Goal: Information Seeking & Learning: Learn about a topic

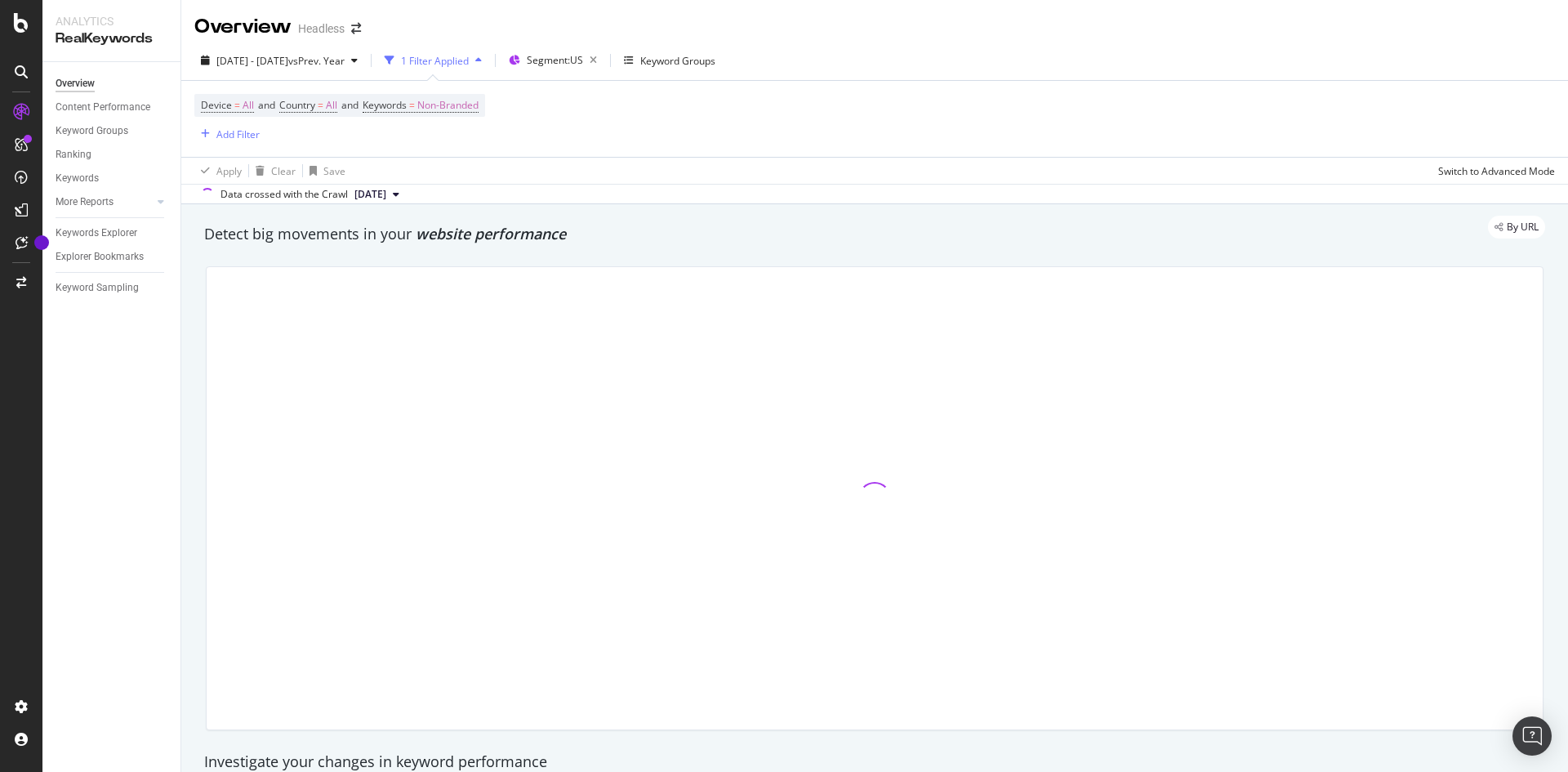
click at [1540, 21] on div "Overview Headless" at bounding box center [874, 20] width 1387 height 41
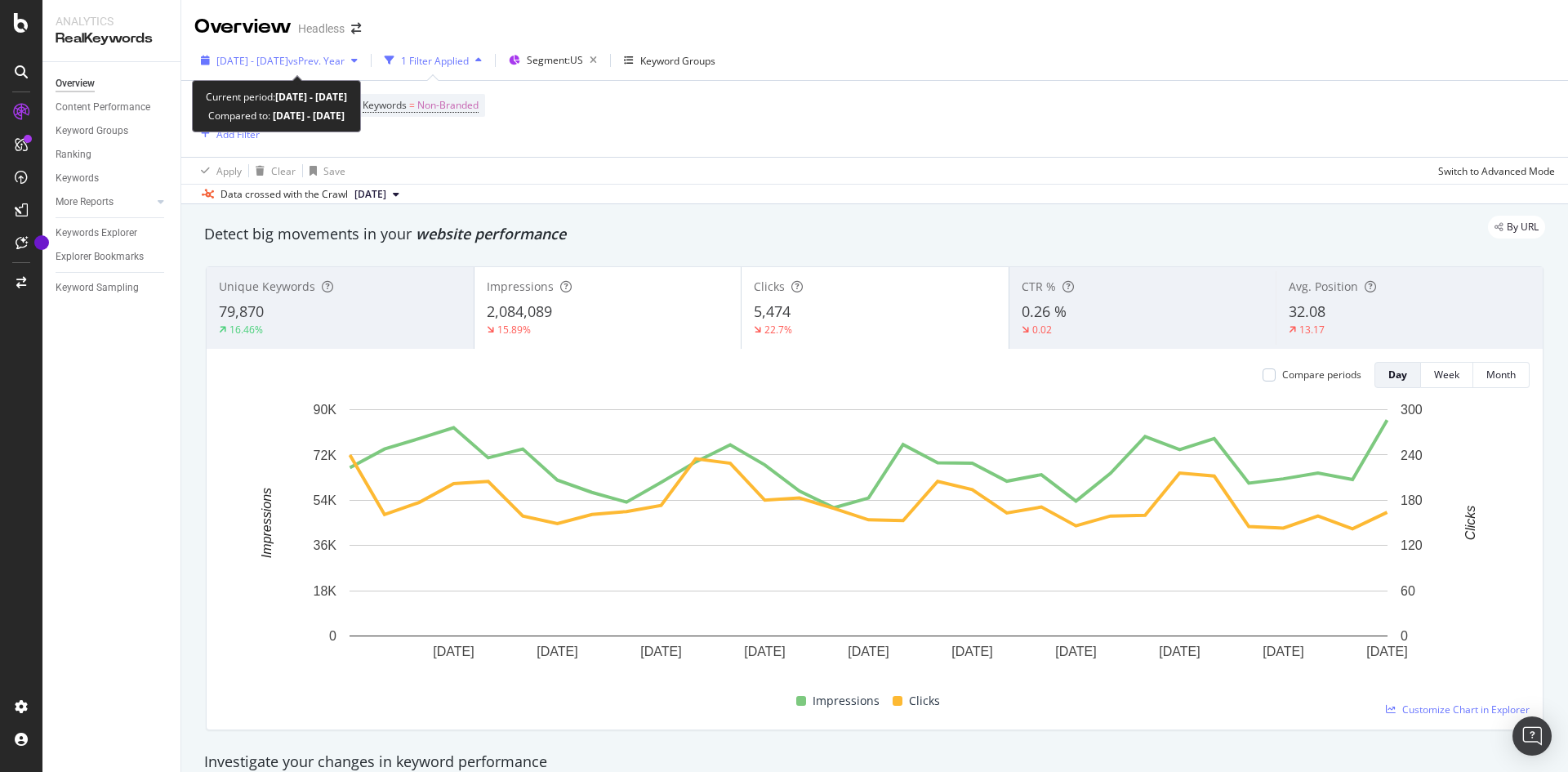
click at [344, 70] on div "[DATE] - [DATE] vs Prev. Year" at bounding box center [279, 60] width 170 height 24
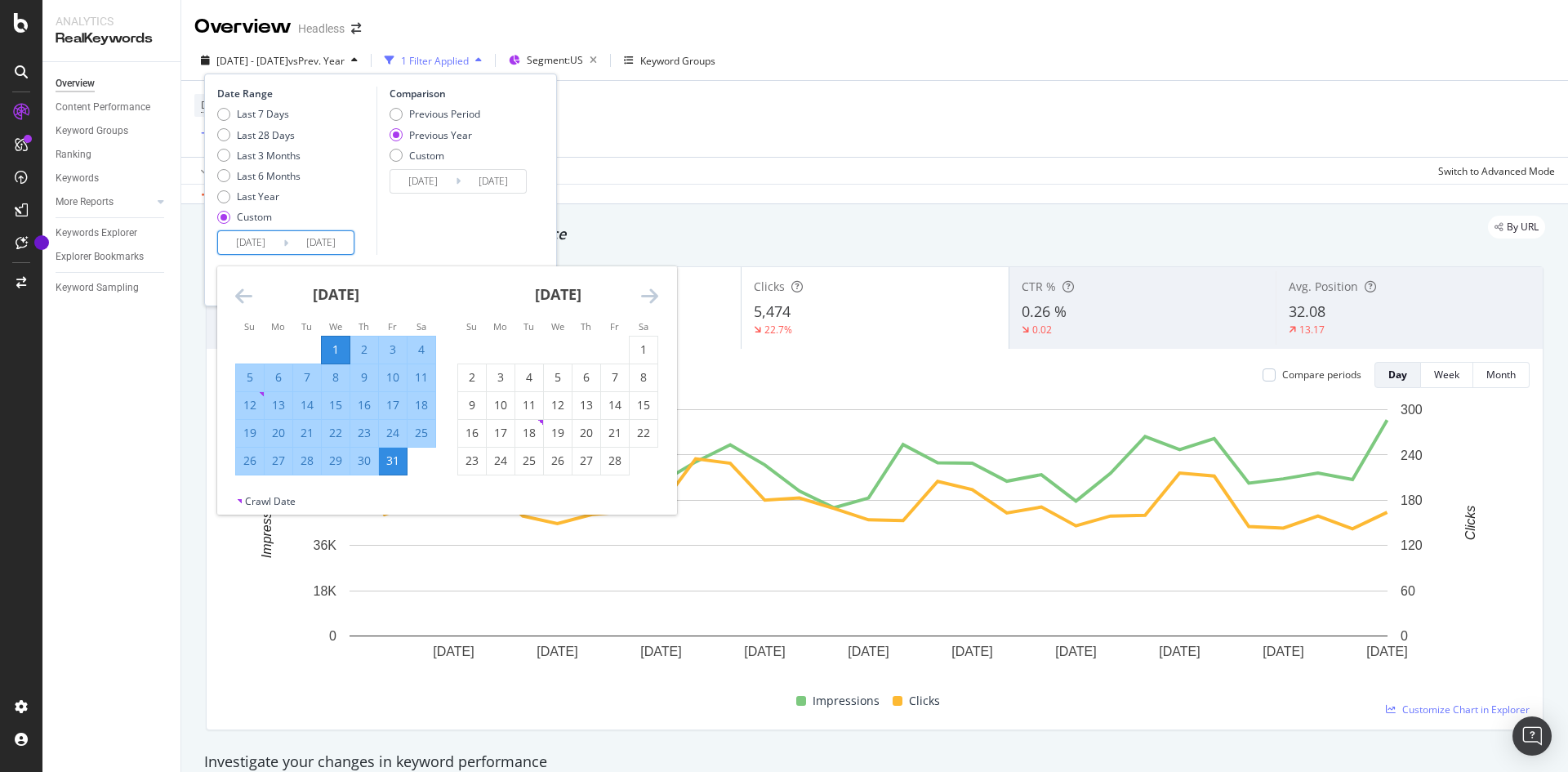
click at [265, 243] on input "[DATE]" at bounding box center [251, 242] width 66 height 23
click at [644, 302] on icon "Move forward to switch to the next month." at bounding box center [649, 295] width 17 height 19
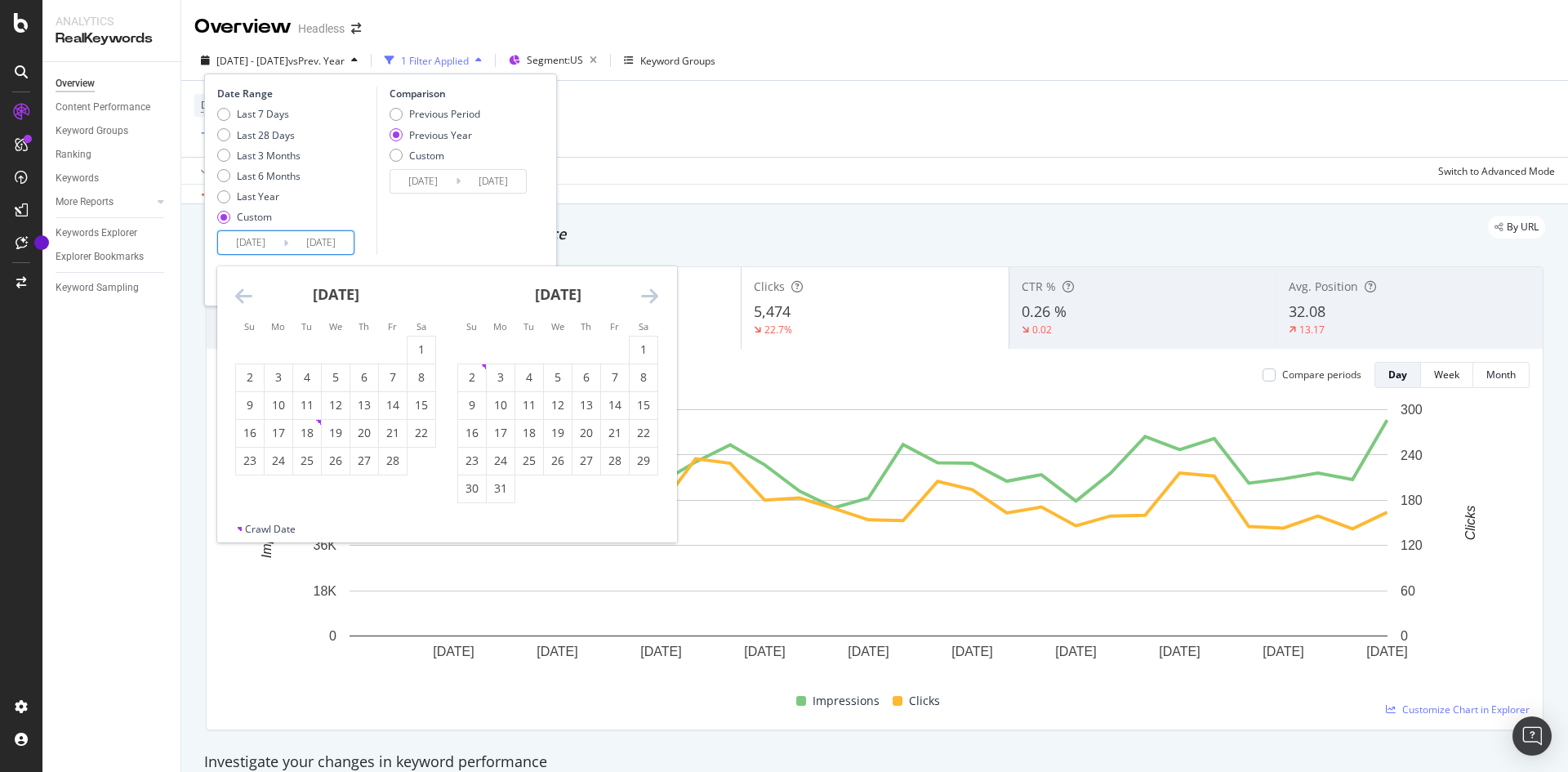
click at [644, 300] on icon "Move forward to switch to the next month." at bounding box center [649, 295] width 17 height 19
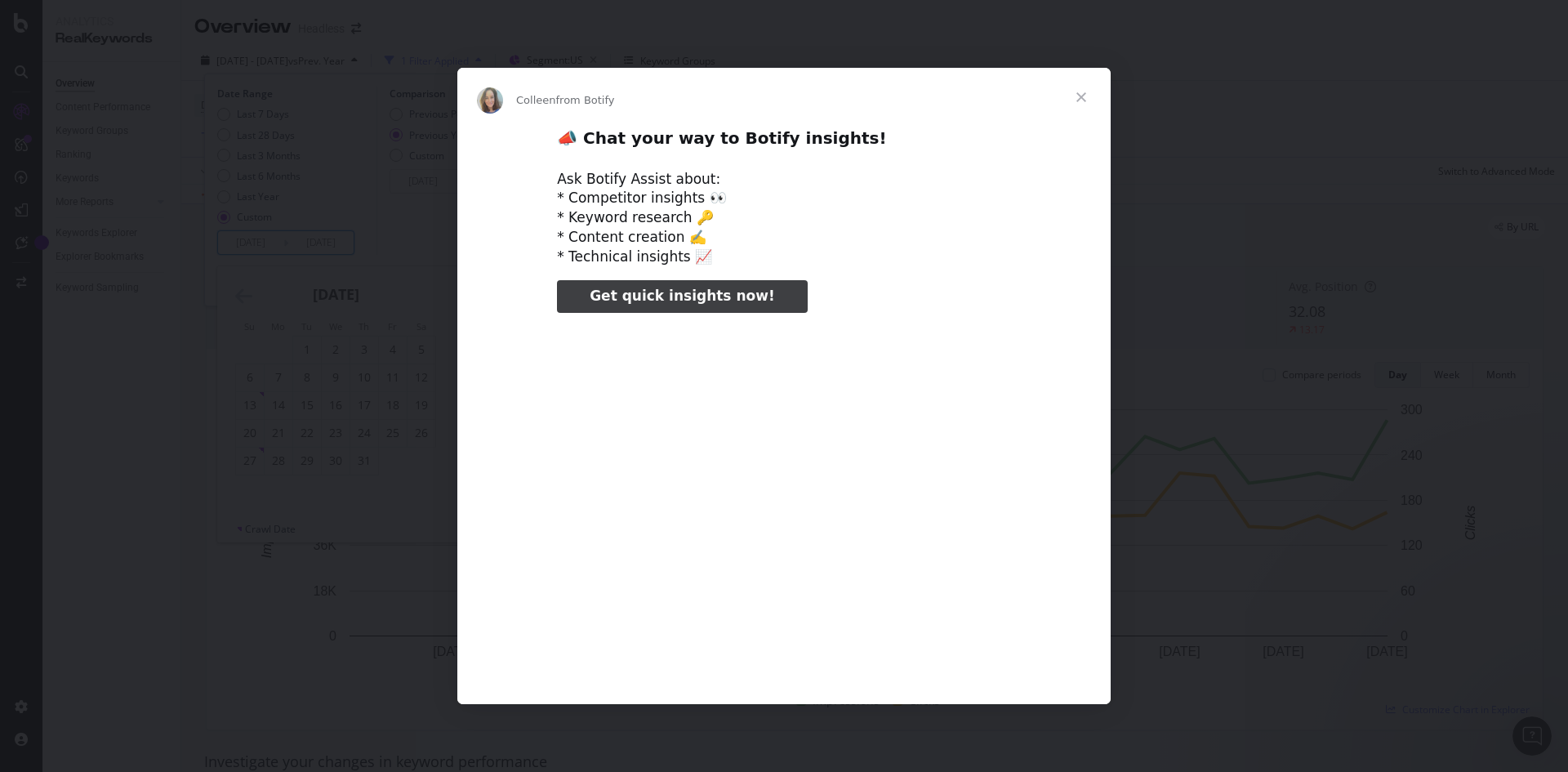
click at [1078, 98] on span "Close" at bounding box center [1082, 97] width 59 height 59
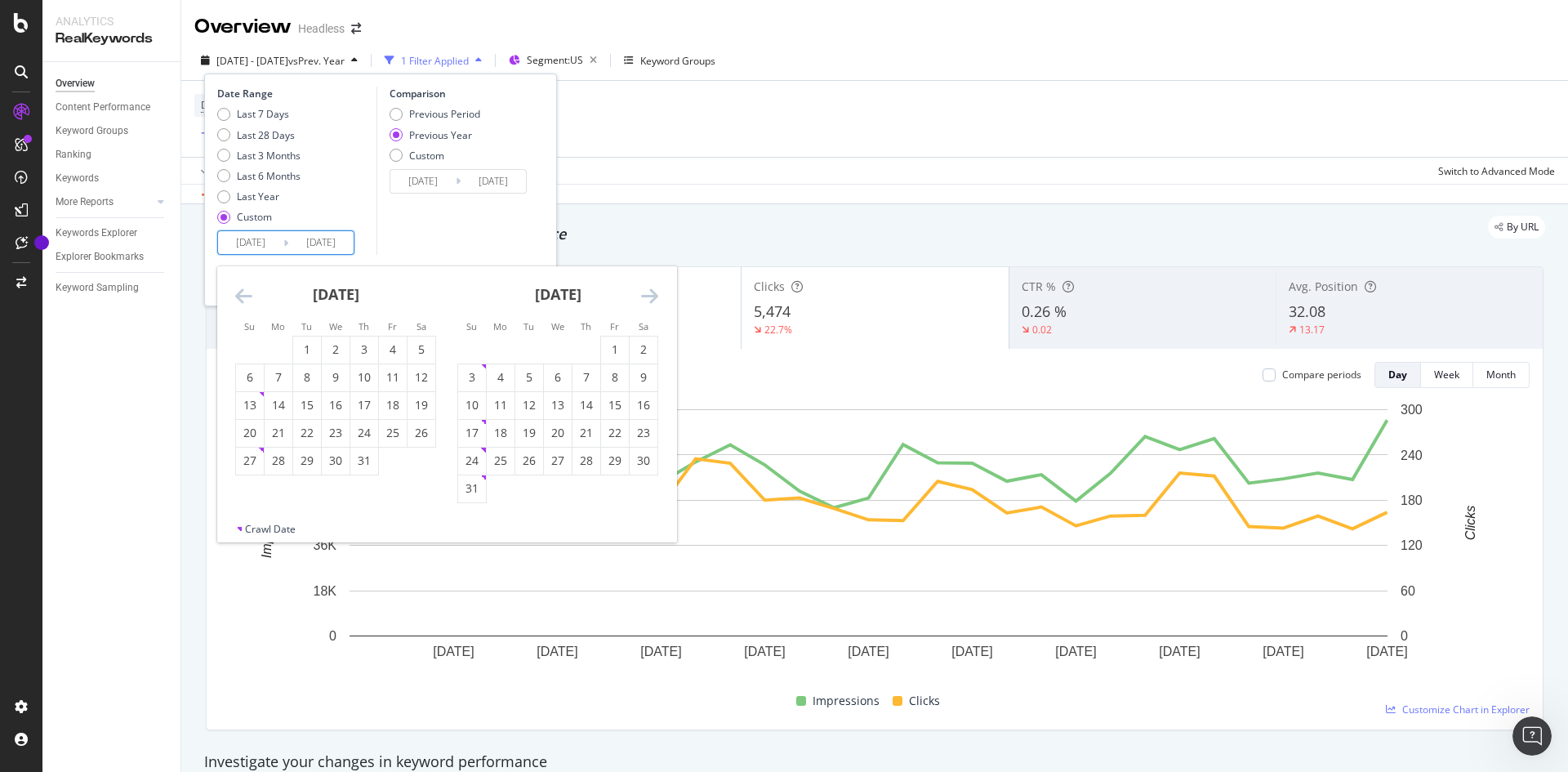
click at [640, 294] on div "[DATE]" at bounding box center [558, 301] width 201 height 70
click at [646, 297] on icon "Move forward to switch to the next month." at bounding box center [649, 295] width 17 height 19
click at [501, 351] on div "1" at bounding box center [501, 349] width 28 height 16
type input "[DATE]"
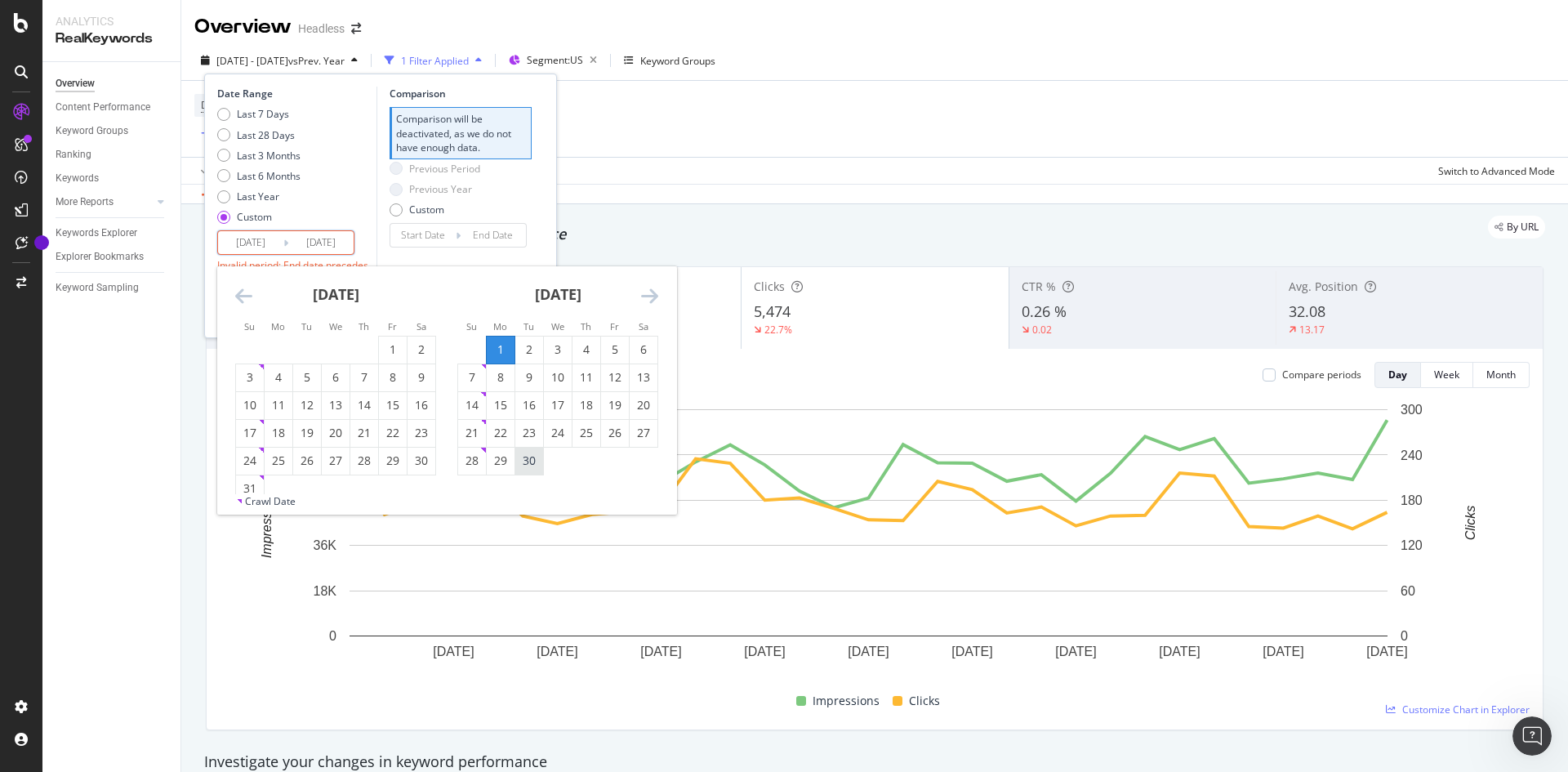
click at [535, 450] on div "30" at bounding box center [529, 461] width 28 height 27
type input "[DATE]"
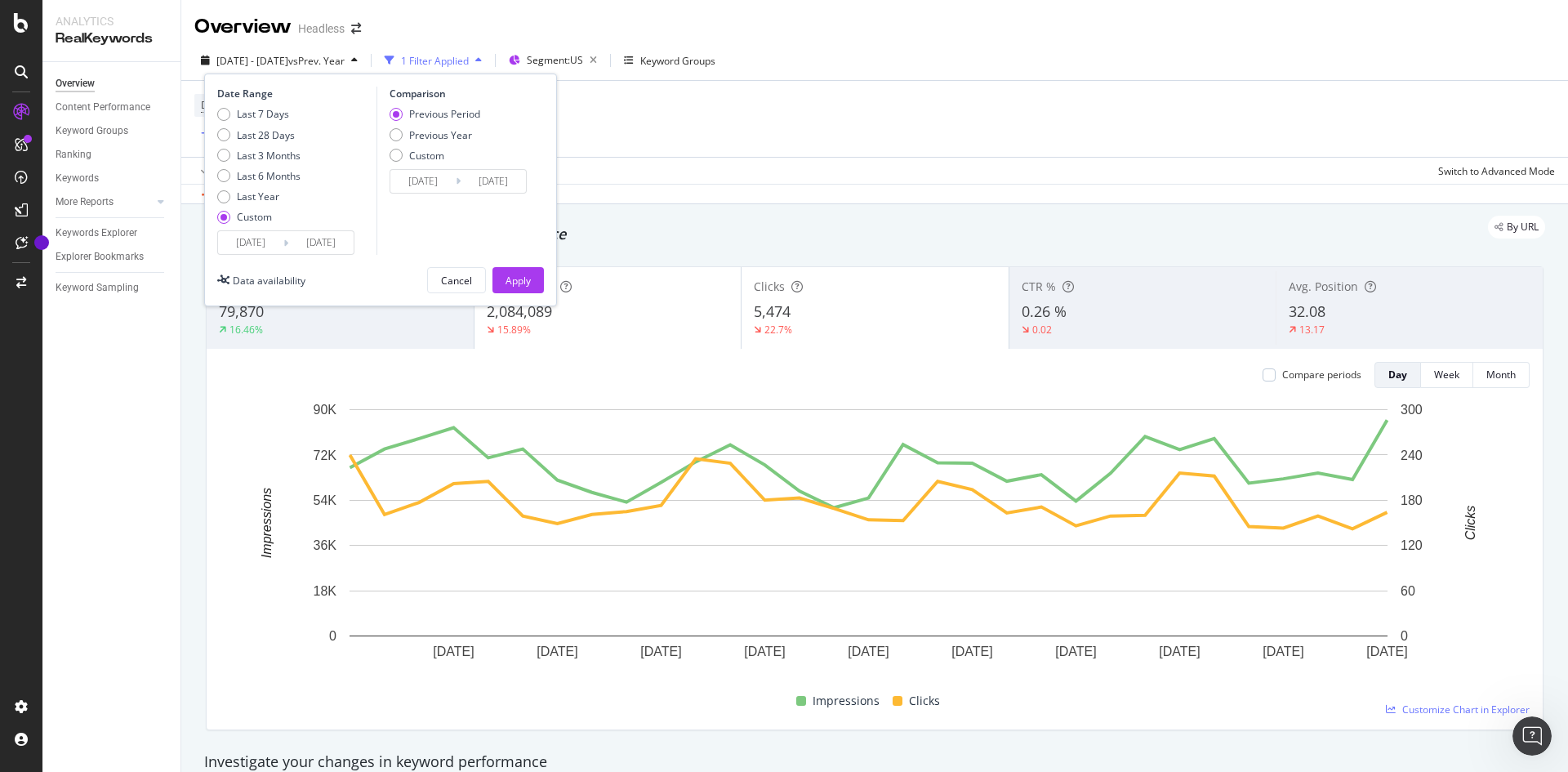
click at [443, 181] on input "[DATE]" at bounding box center [423, 181] width 66 height 23
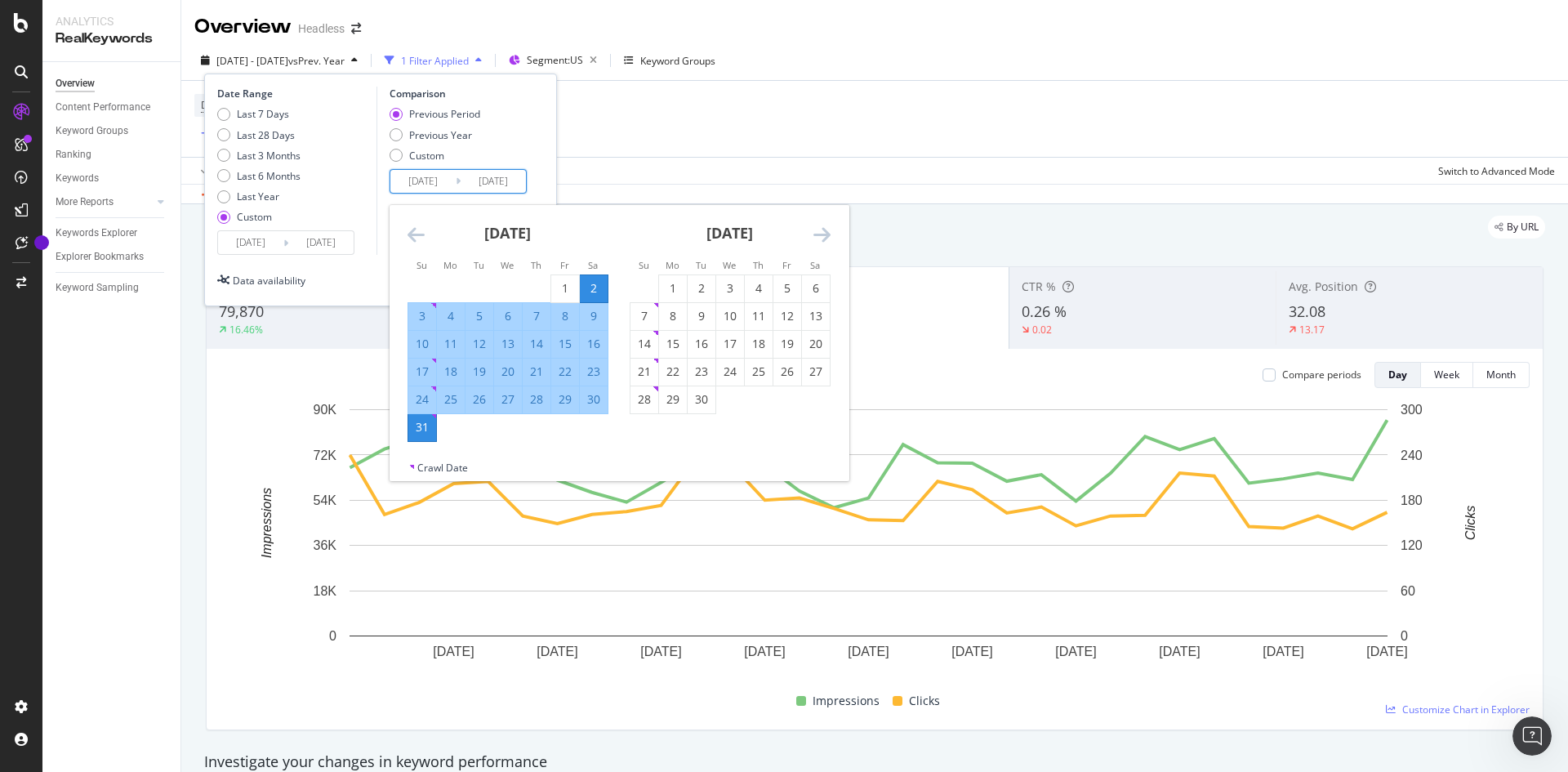
click at [422, 233] on icon "Move backward to switch to the previous month." at bounding box center [416, 234] width 17 height 19
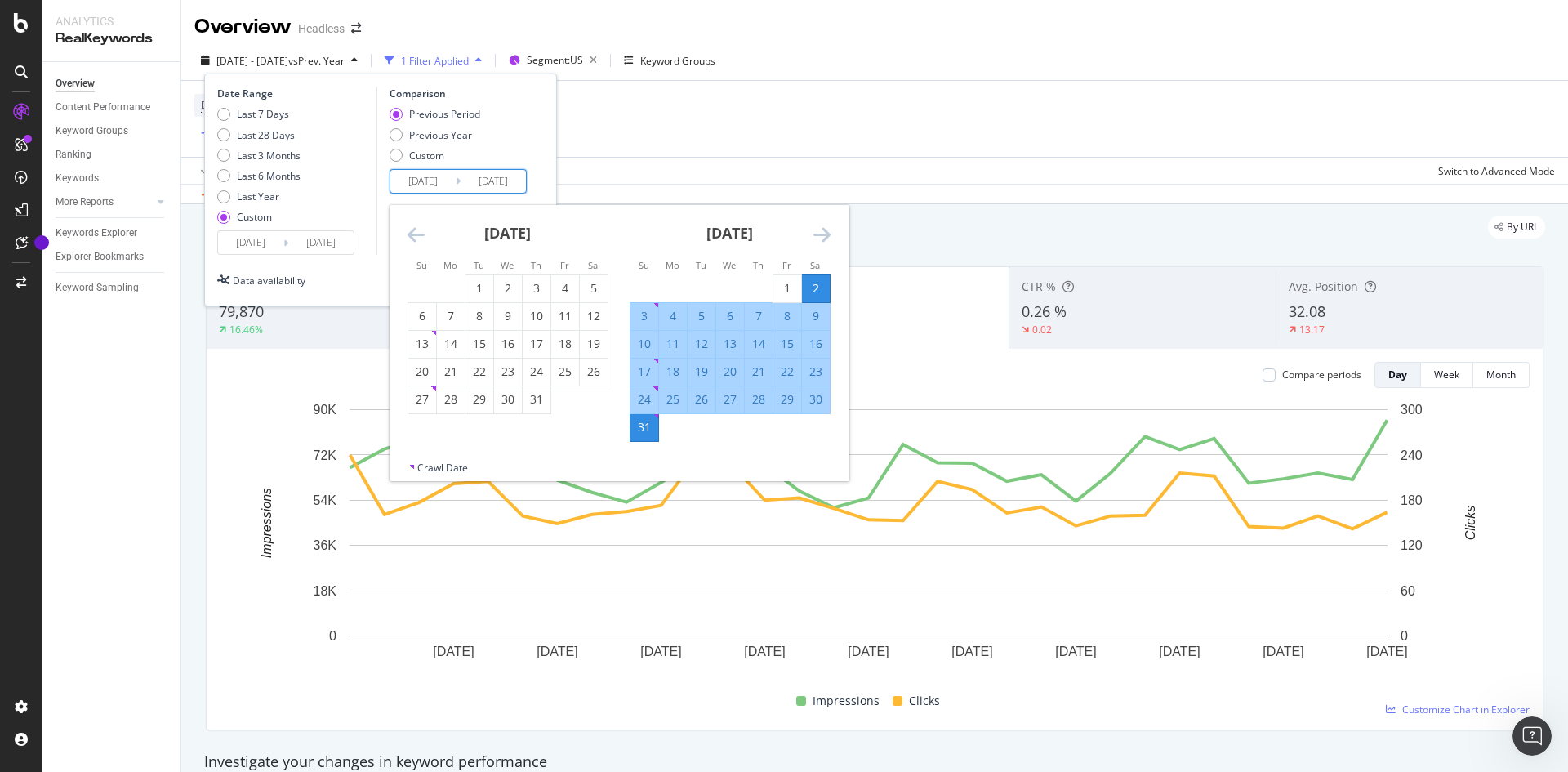
click at [422, 233] on icon "Move backward to switch to the previous month." at bounding box center [416, 234] width 17 height 19
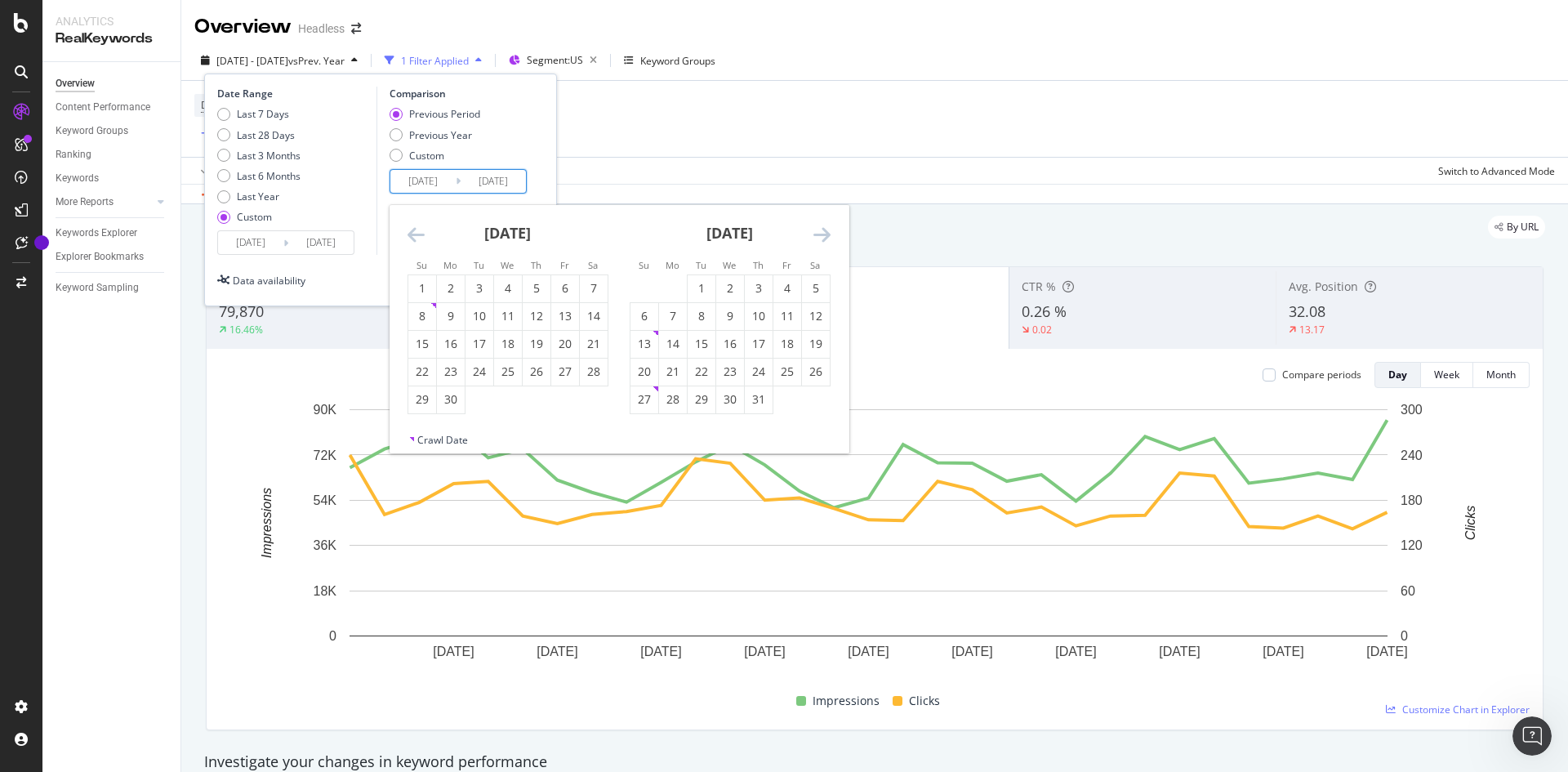
click at [422, 233] on icon "Move backward to switch to the previous month." at bounding box center [416, 234] width 17 height 19
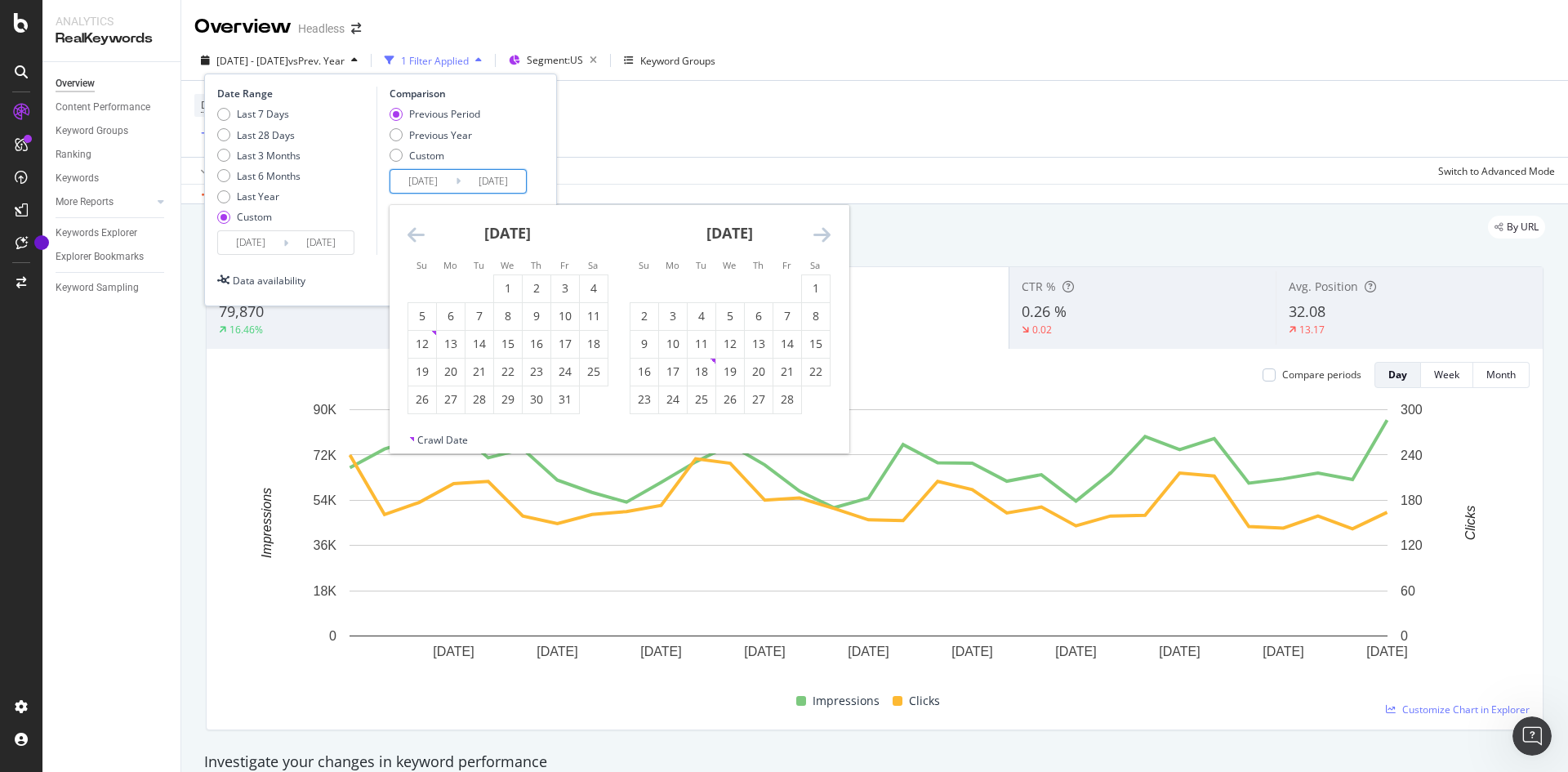
click at [422, 233] on icon "Move backward to switch to the previous month." at bounding box center [416, 234] width 17 height 19
click at [422, 291] on div "1" at bounding box center [422, 288] width 28 height 16
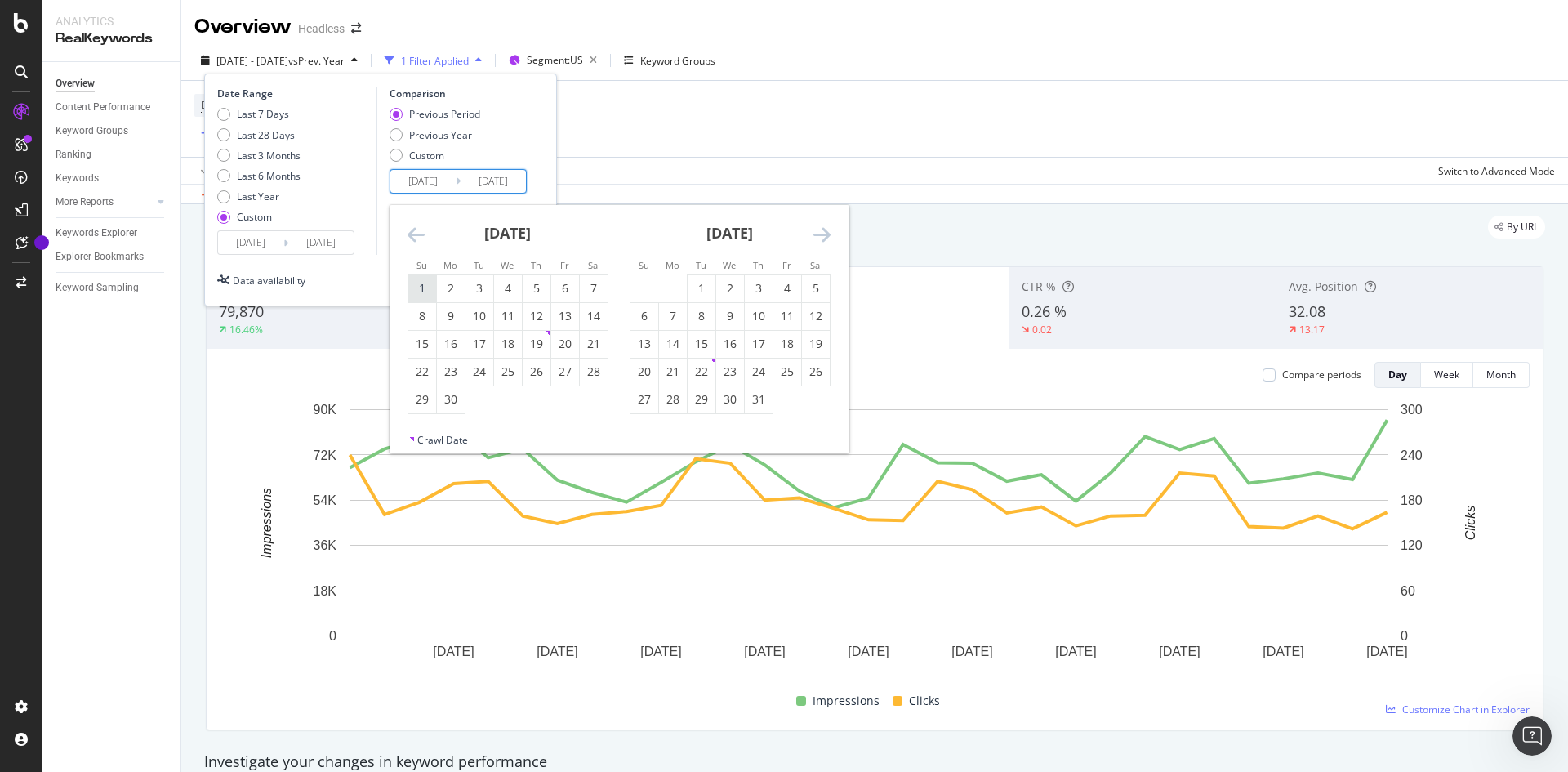
type input "[DATE]"
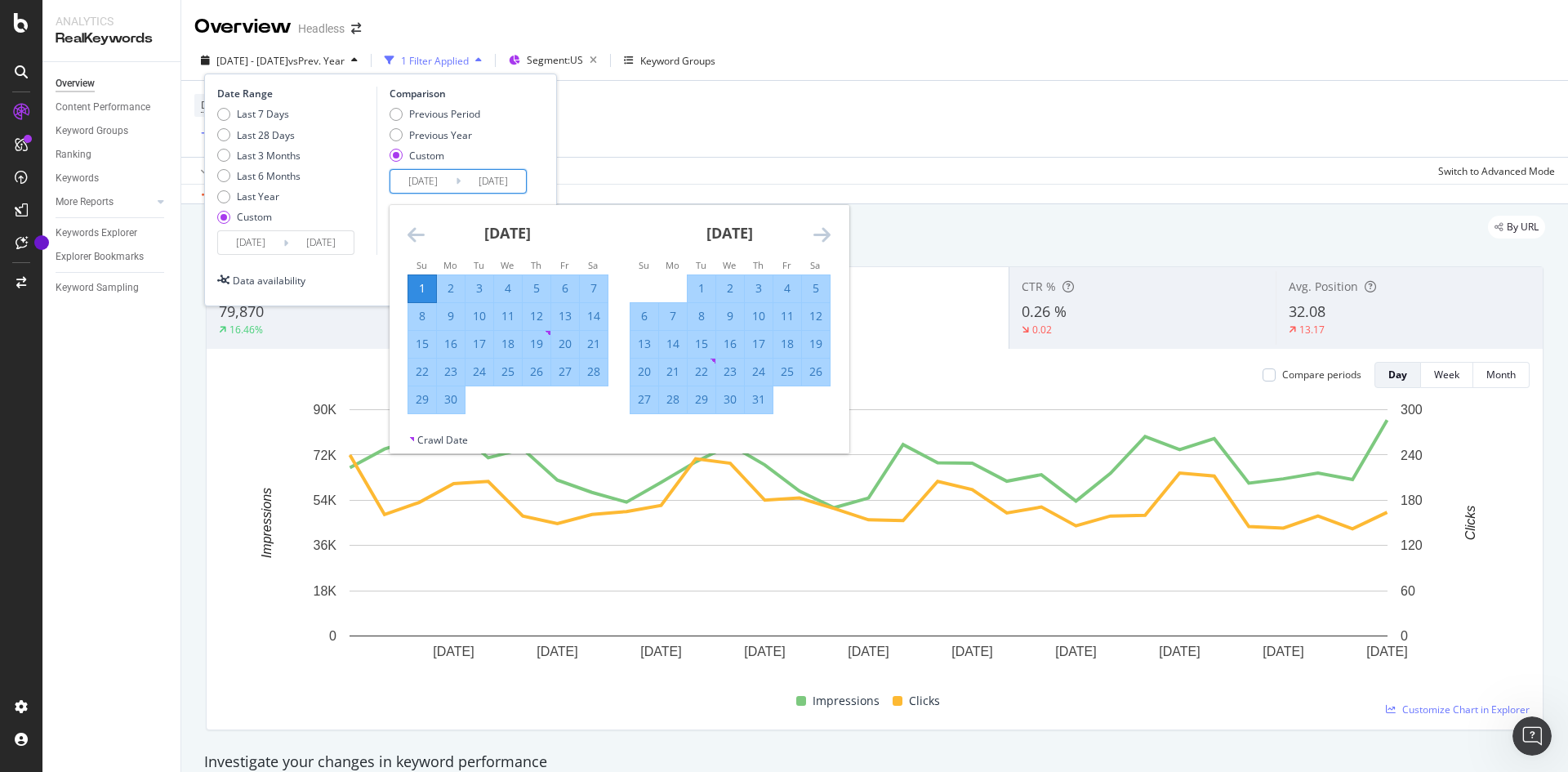
click at [460, 393] on div "30" at bounding box center [450, 399] width 28 height 16
type input "[DATE]"
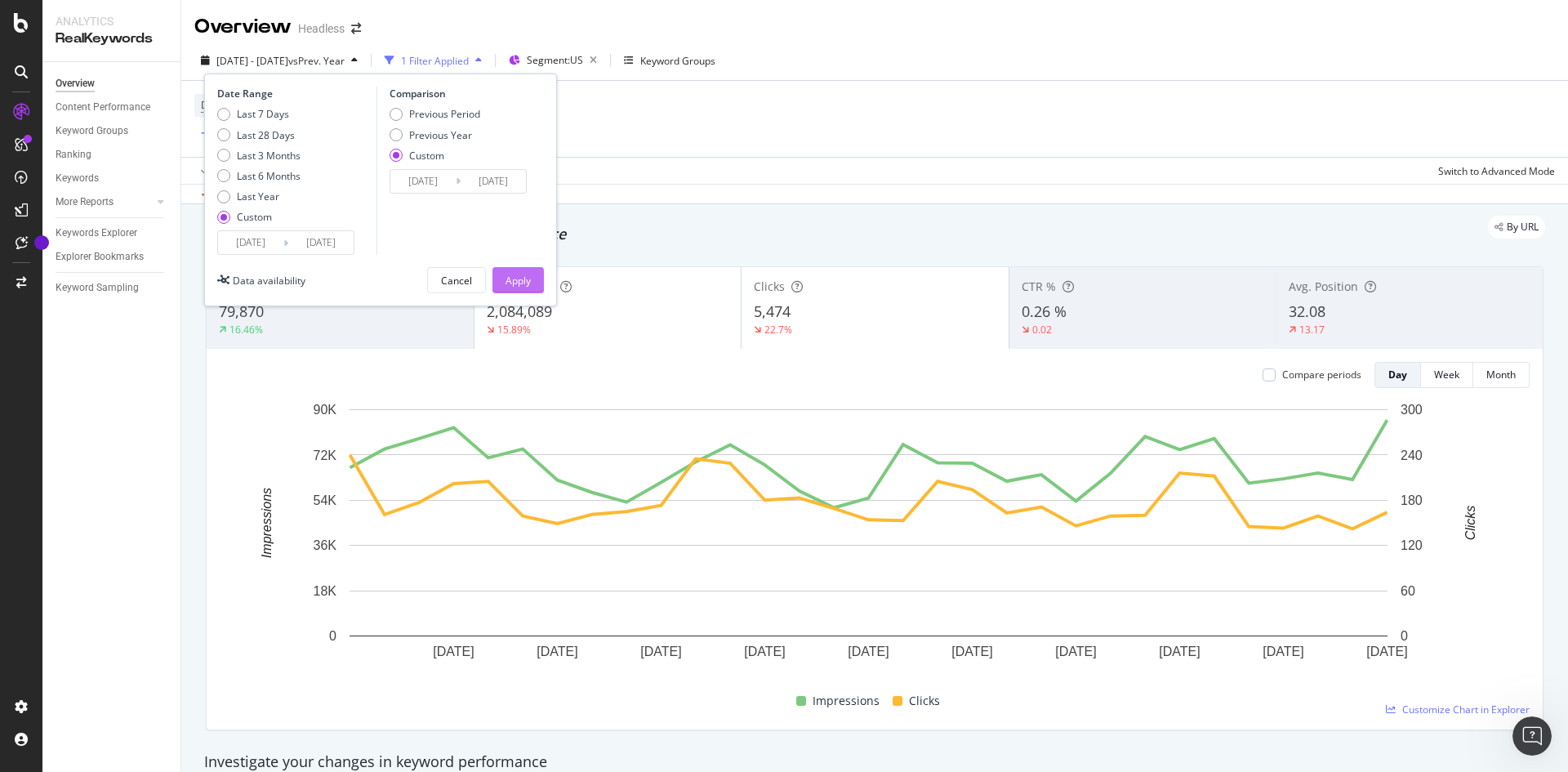
click at [511, 276] on div "Apply" at bounding box center [518, 281] width 25 height 14
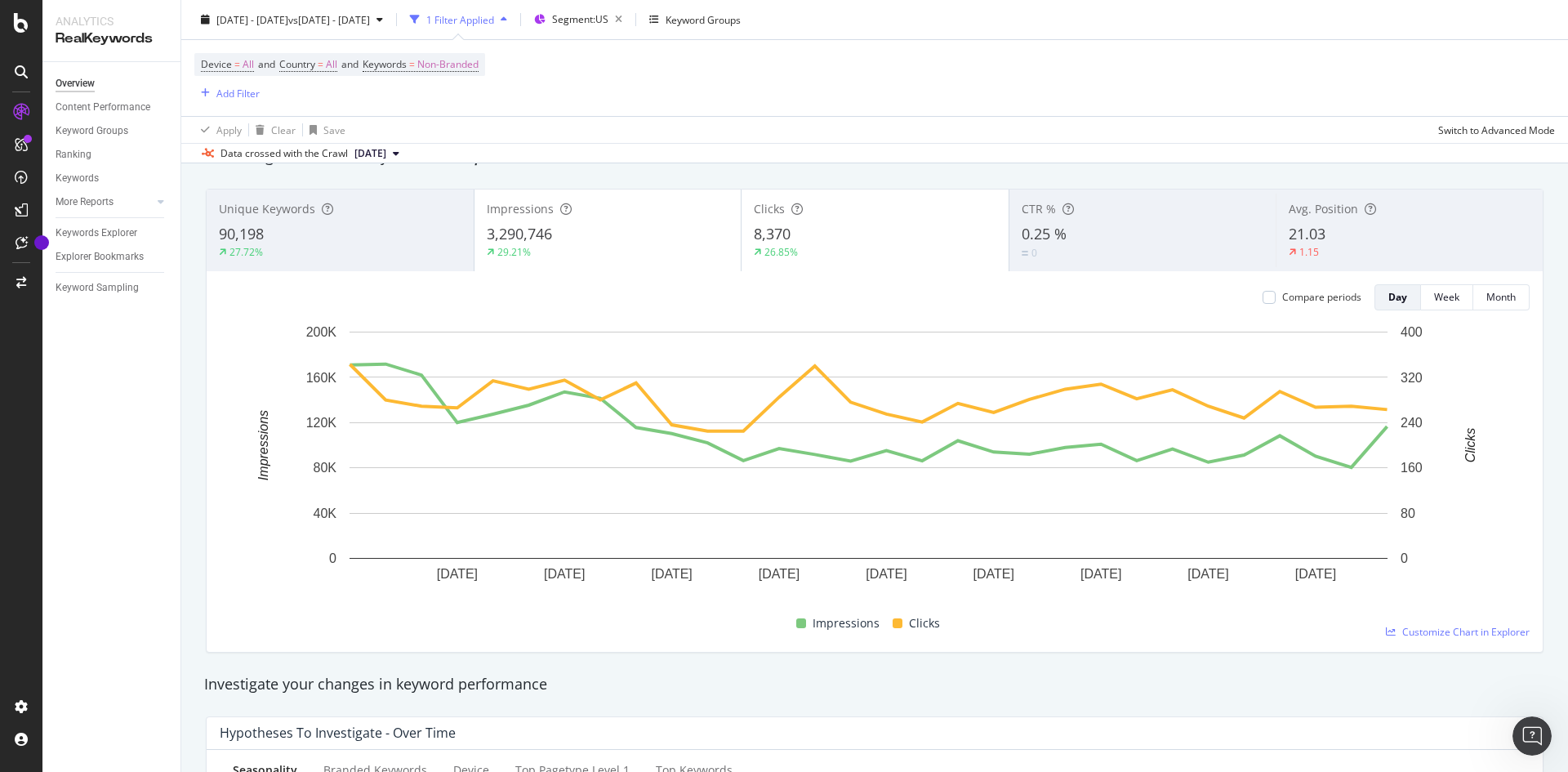
scroll to position [118, 0]
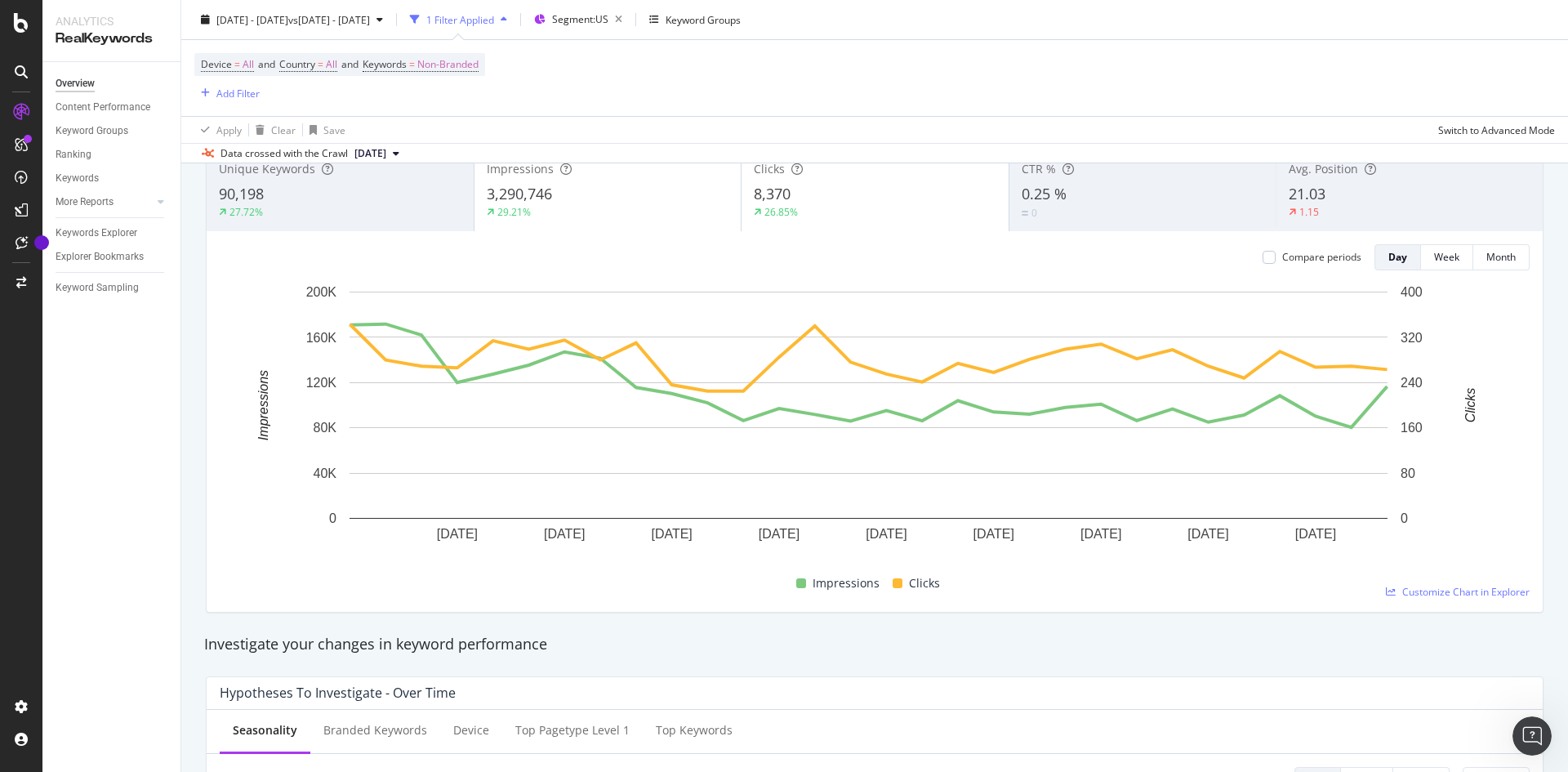
drag, startPoint x: 796, startPoint y: 160, endPoint x: 800, endPoint y: 199, distance: 39.2
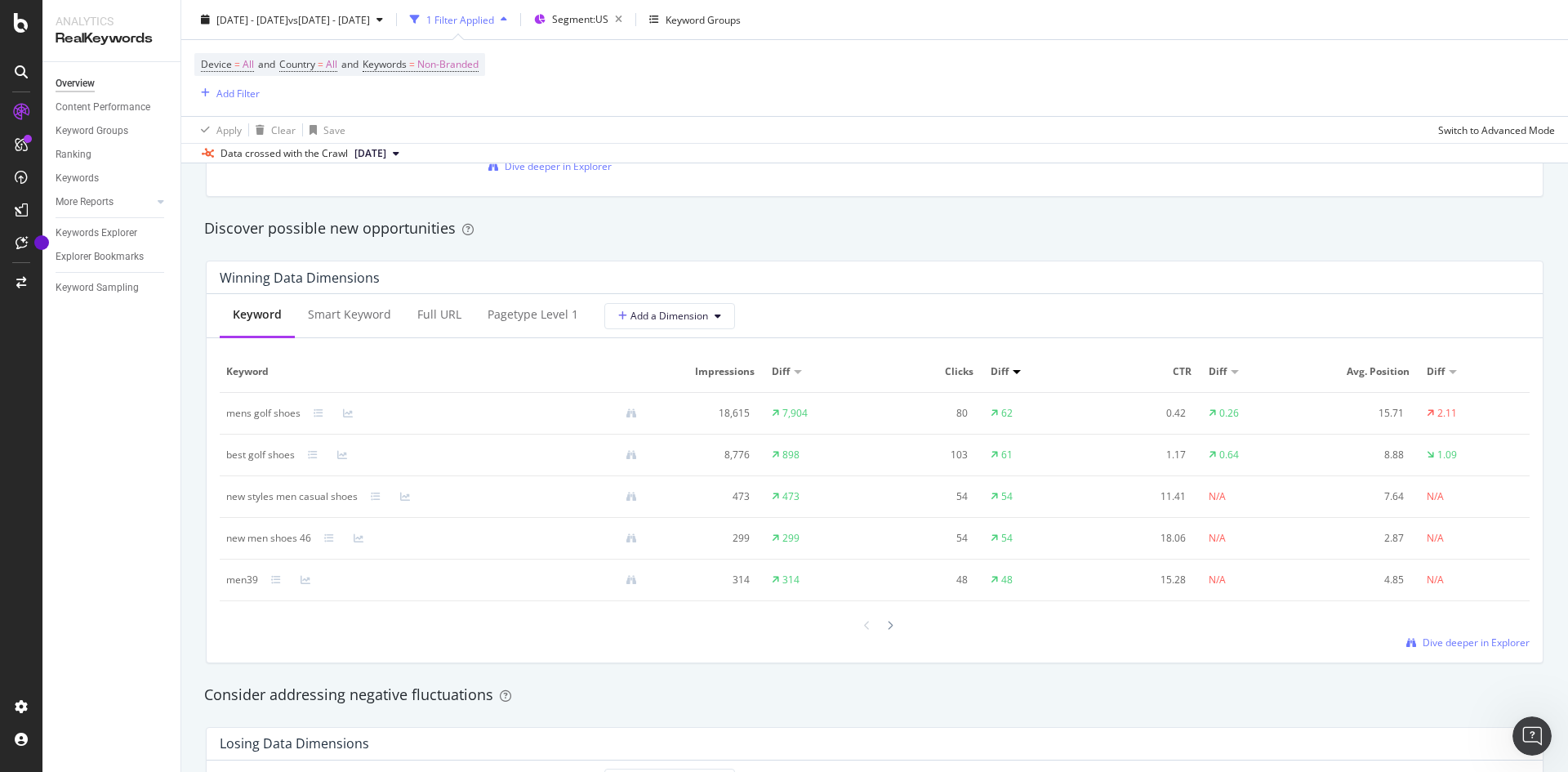
scroll to position [1392, 0]
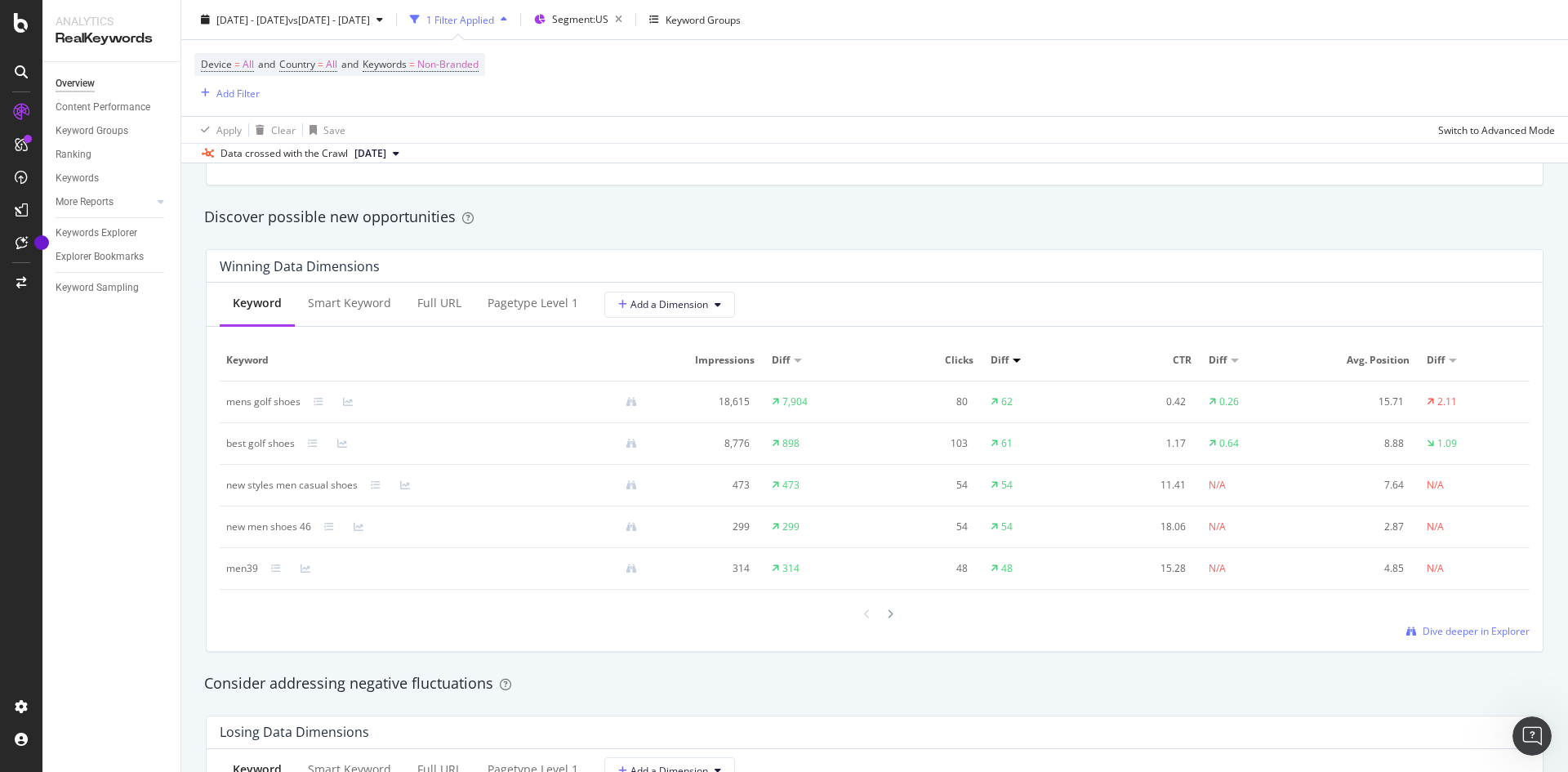
drag, startPoint x: 857, startPoint y: 294, endPoint x: 857, endPoint y: 325, distance: 31.0
click at [299, 481] on div "new styles men casual shoes" at bounding box center [291, 486] width 132 height 15
copy div "new styles men casual shoes"
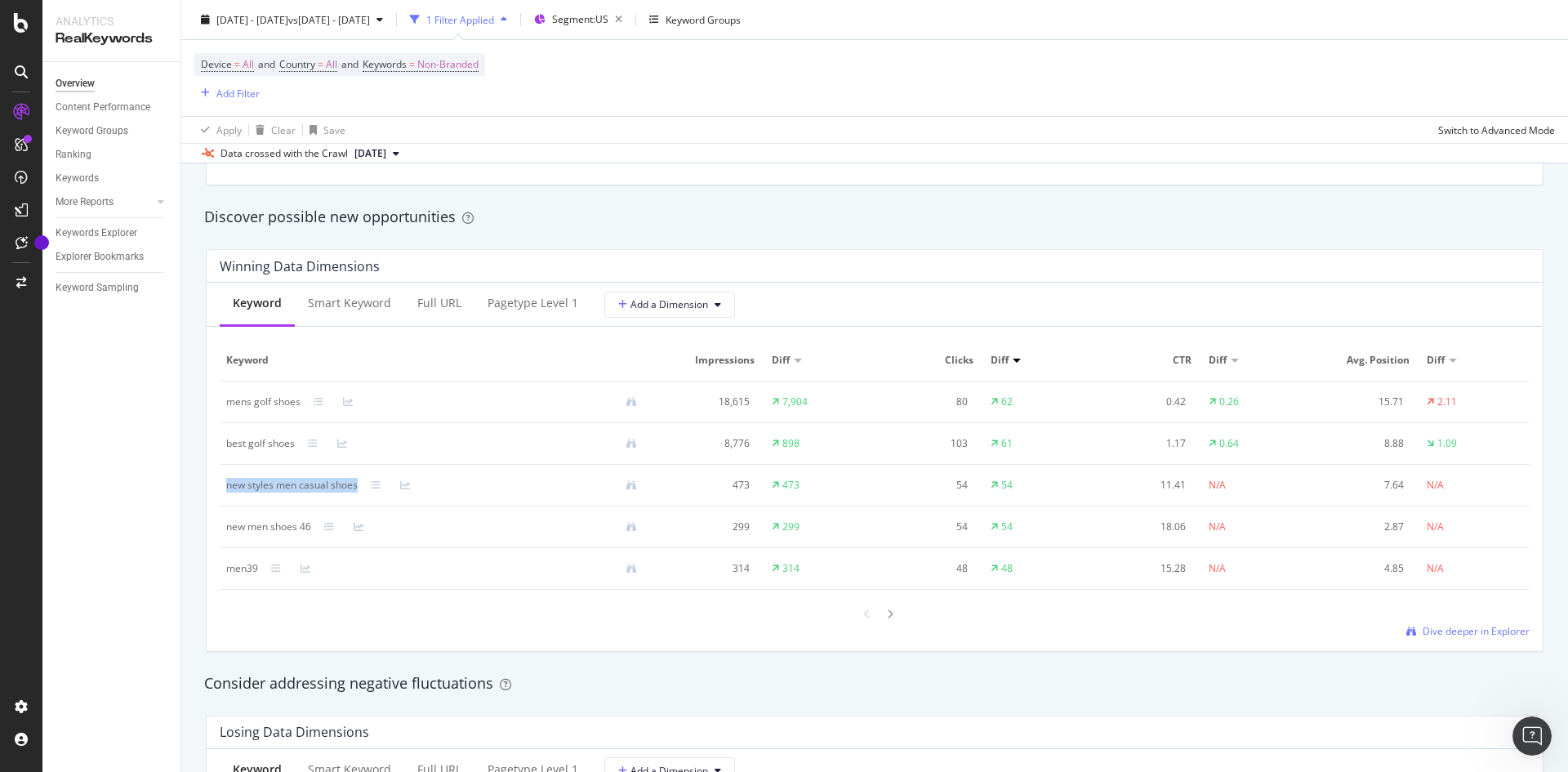
click at [274, 310] on div "Keyword" at bounding box center [257, 302] width 49 height 16
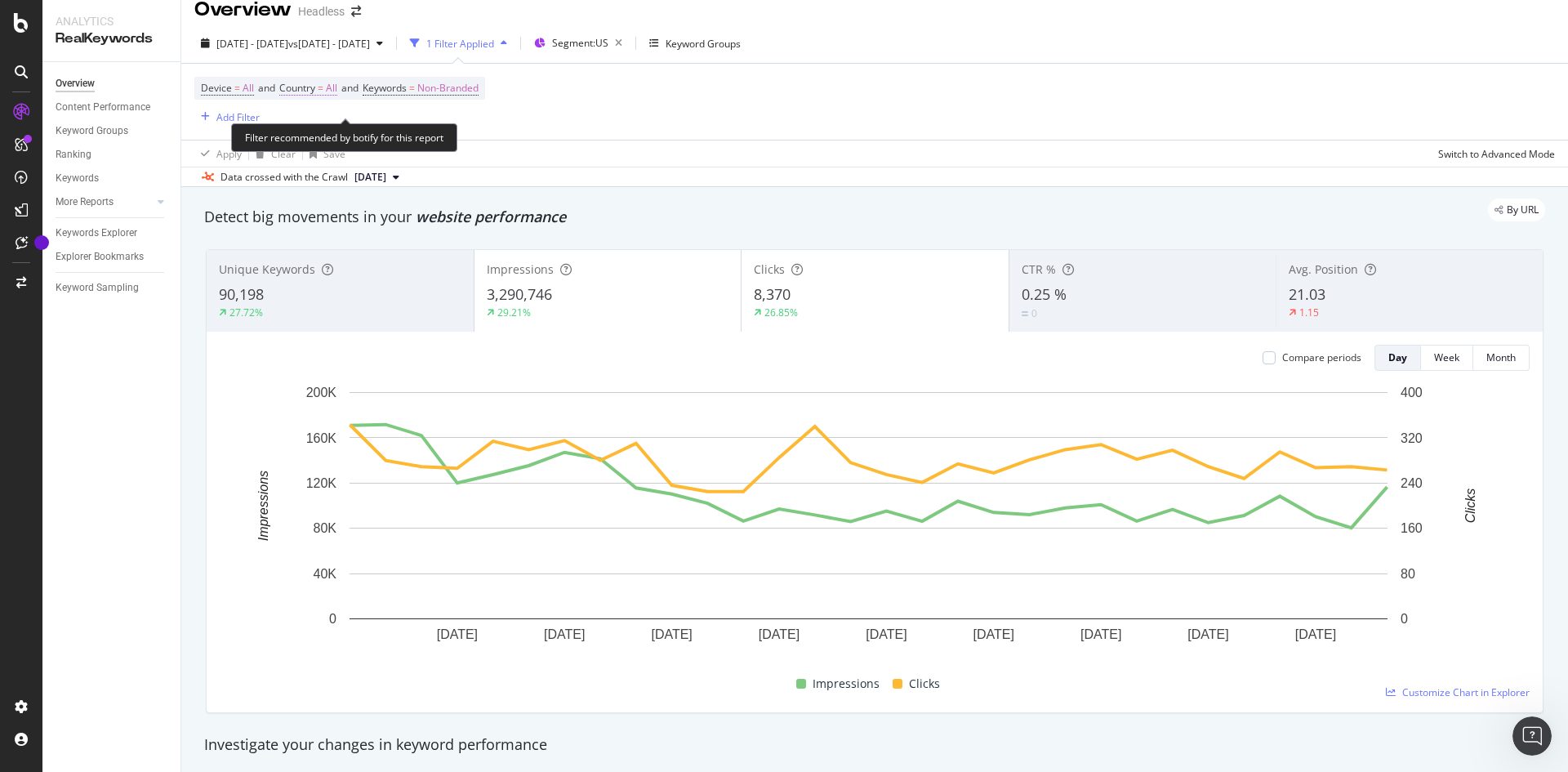
scroll to position [0, 0]
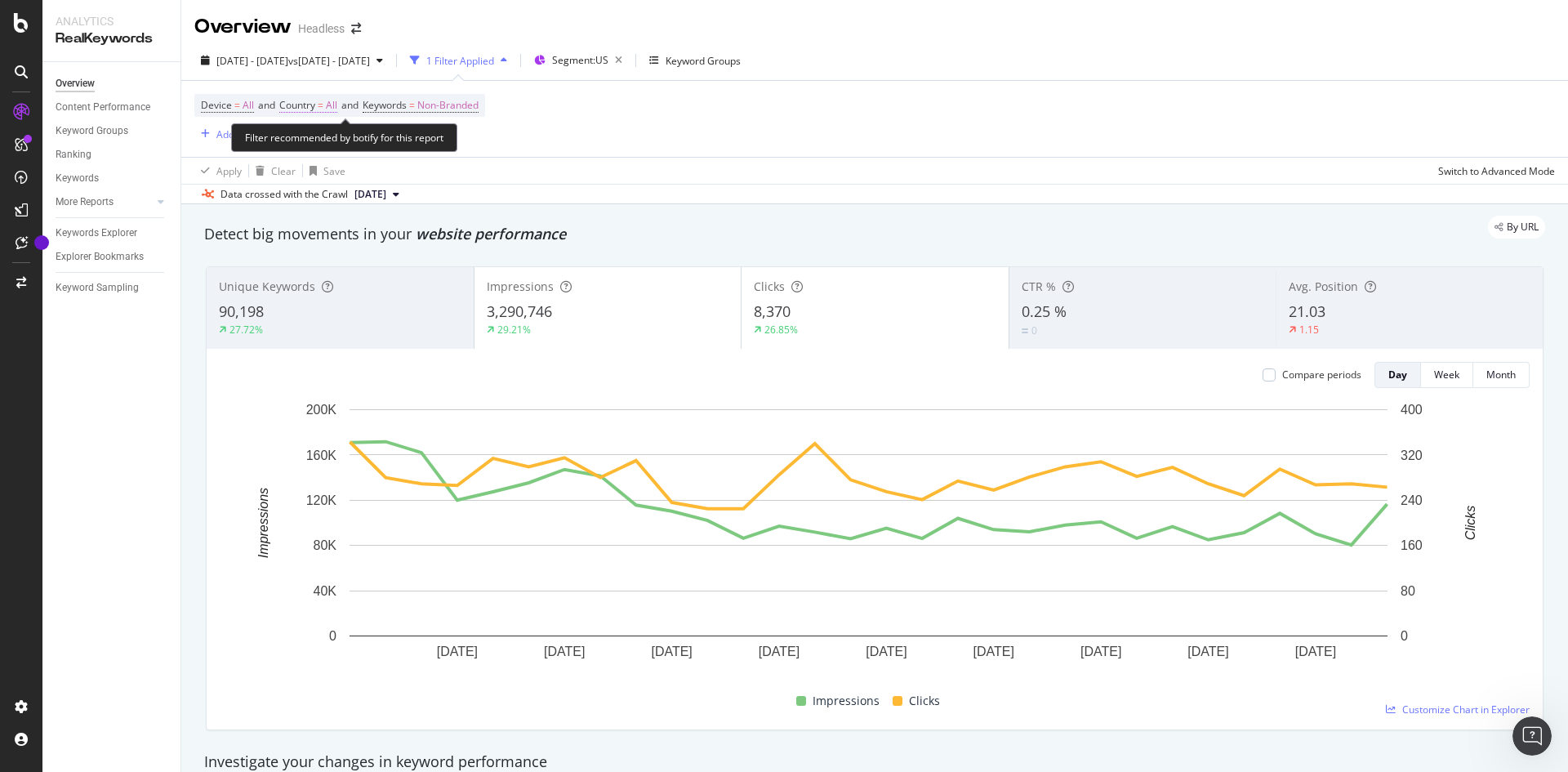
click at [321, 108] on span "Country = All" at bounding box center [308, 106] width 58 height 15
click at [781, 118] on div "Device = All and Country = All and Keywords = Non-Branded Add Filter" at bounding box center [874, 118] width 1361 height 76
click at [609, 60] on span "Segment: [GEOGRAPHIC_DATA]" at bounding box center [579, 60] width 56 height 14
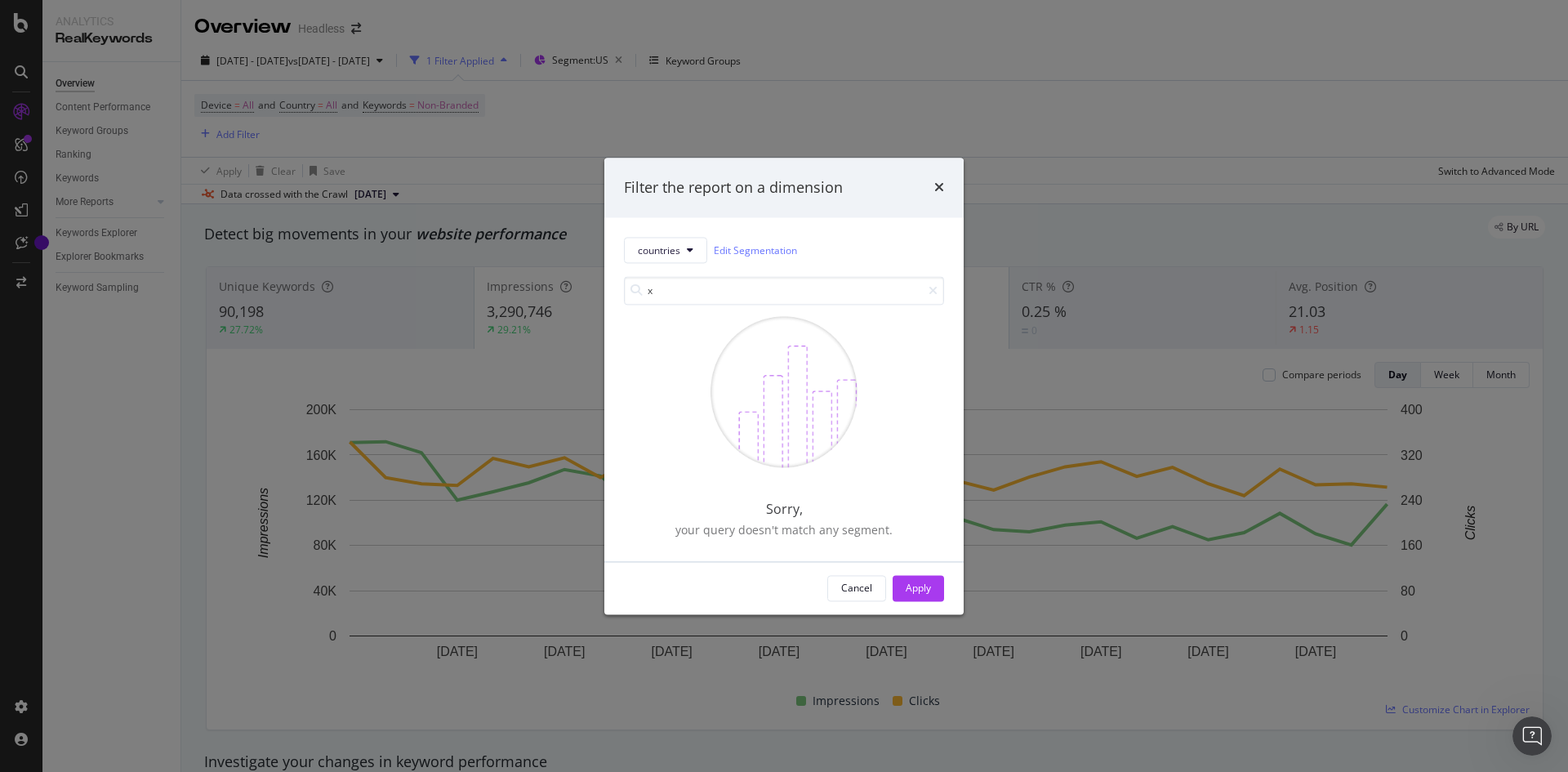
click at [734, 239] on div "countries Edit Segmentation" at bounding box center [784, 250] width 320 height 26
click at [748, 287] on input "x" at bounding box center [784, 291] width 320 height 29
click at [747, 287] on input "x" at bounding box center [784, 291] width 320 height 29
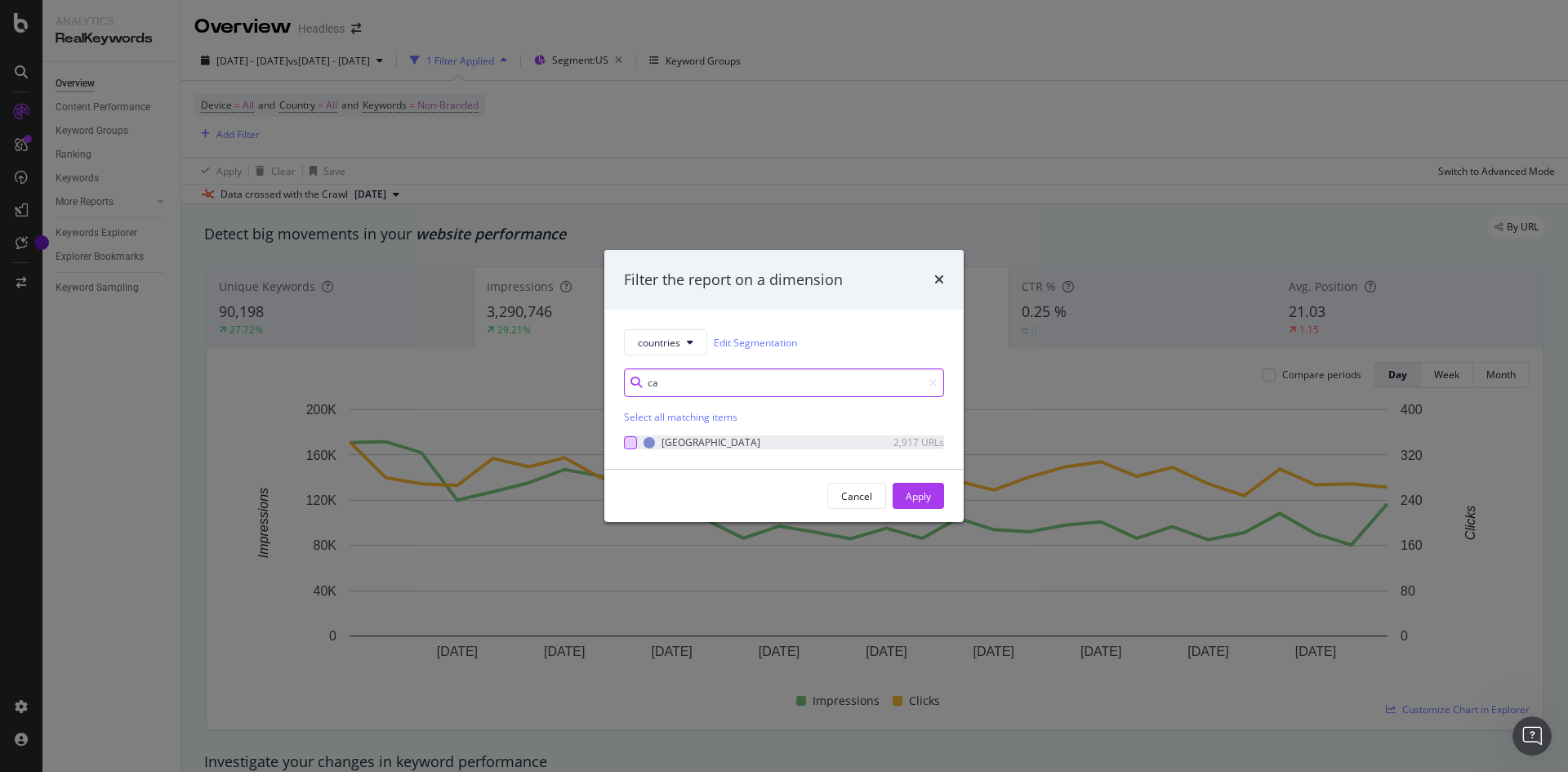
type input "ca"
click at [628, 437] on div "modal" at bounding box center [631, 443] width 13 height 13
click at [915, 505] on div "Apply" at bounding box center [919, 496] width 25 height 24
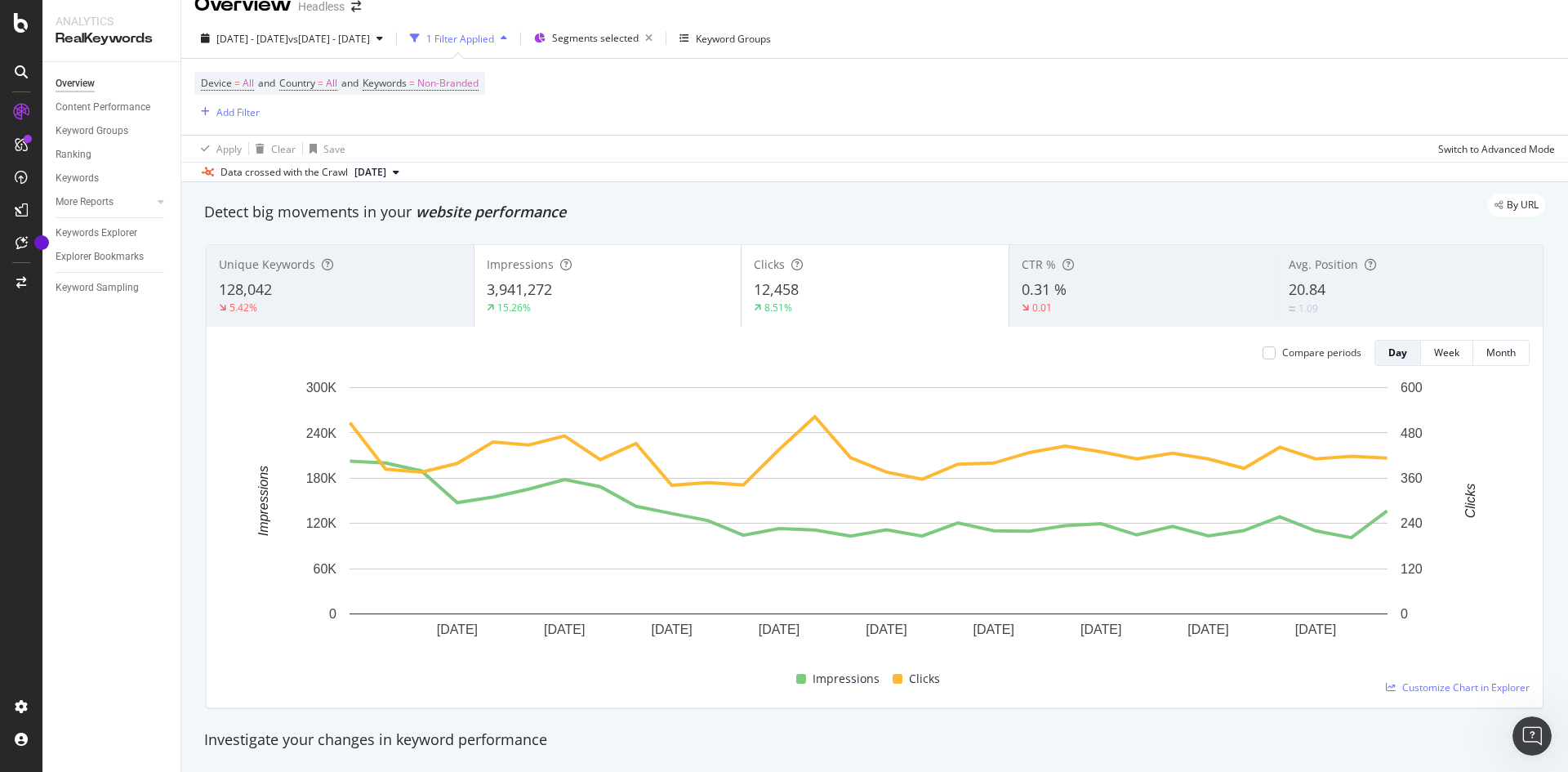
scroll to position [35, 0]
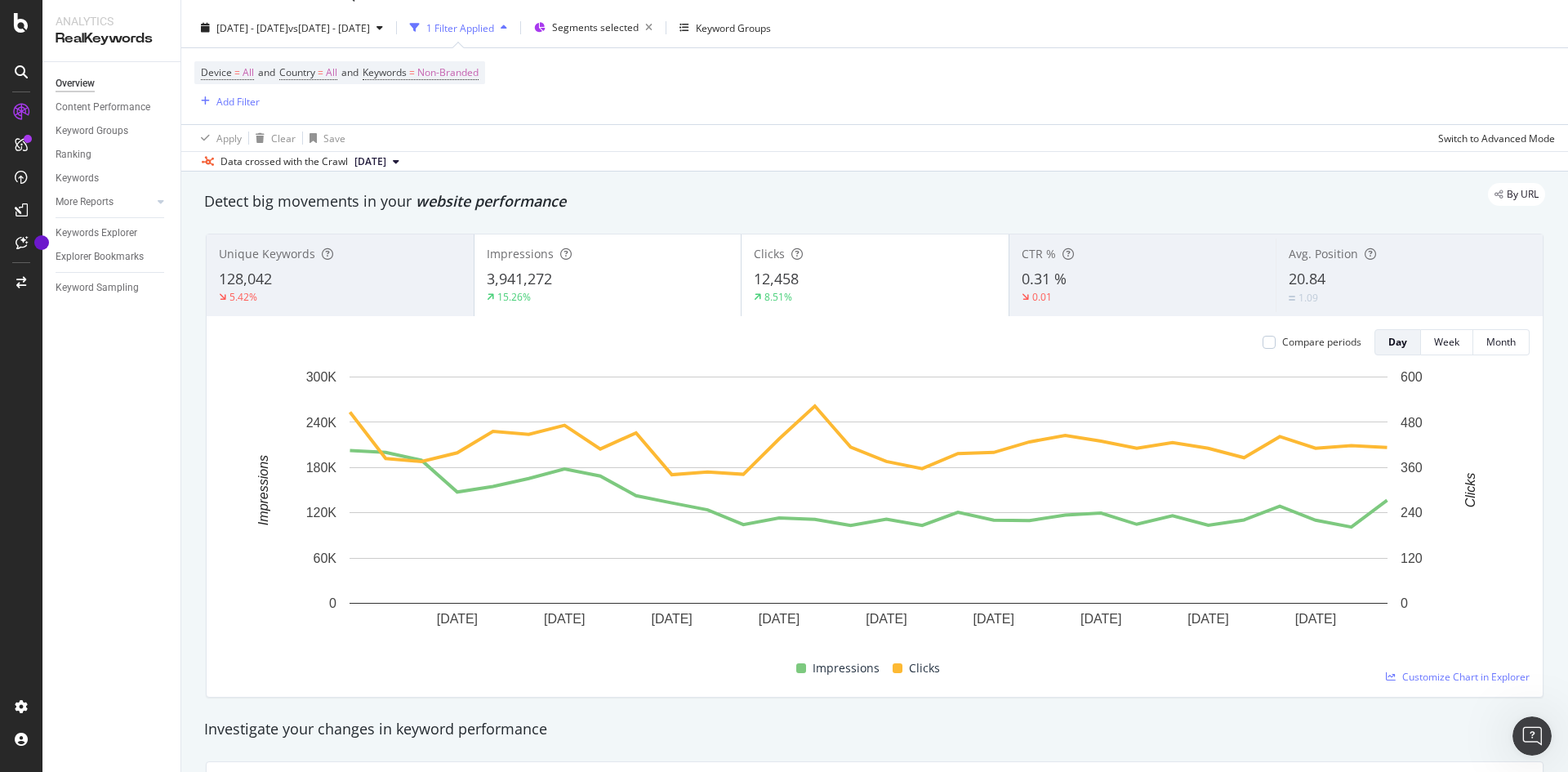
drag, startPoint x: 550, startPoint y: 165, endPoint x: 552, endPoint y: 192, distance: 27.1
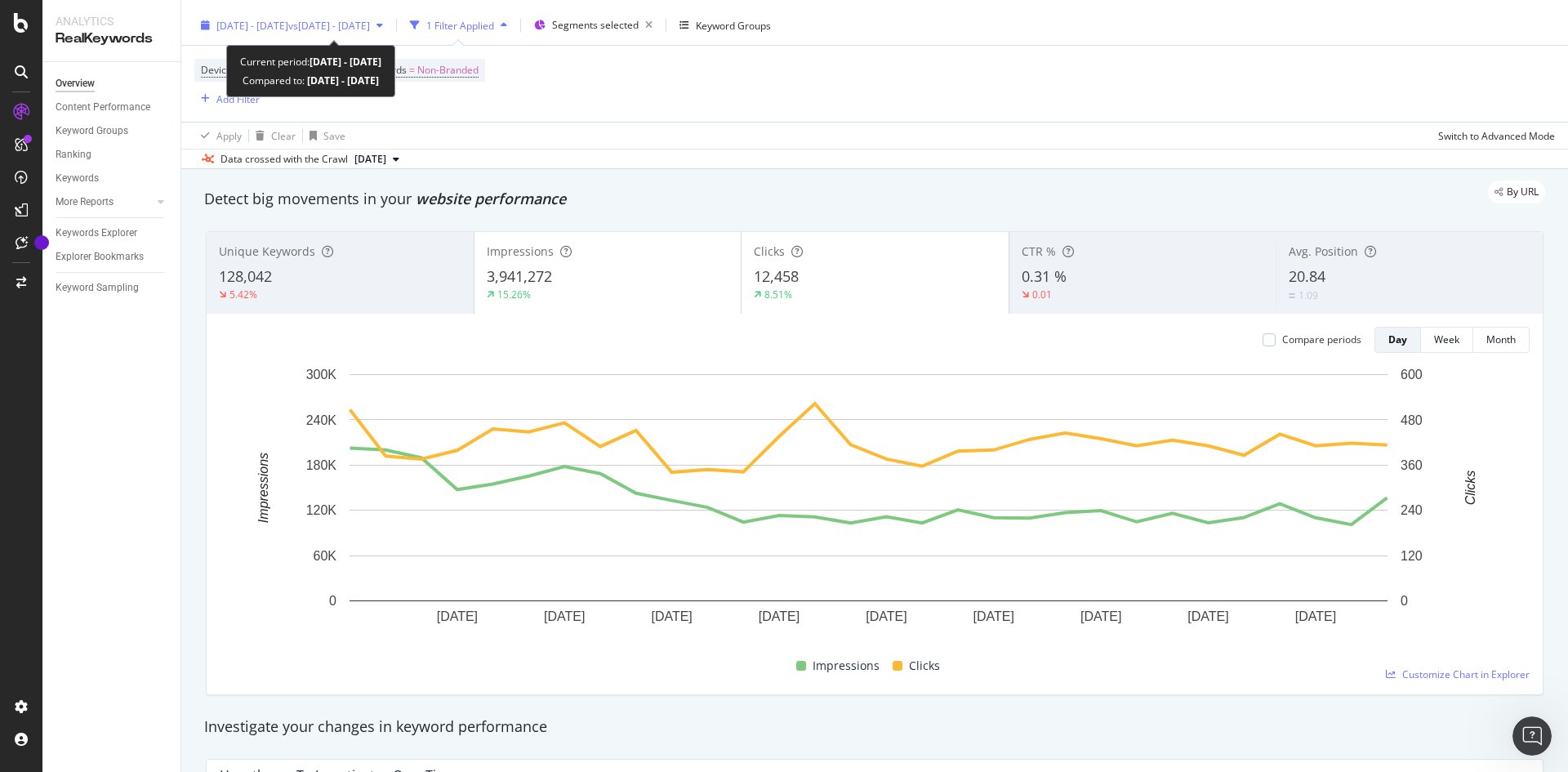
click at [312, 33] on div "[DATE] - [DATE] vs [DATE] - [DATE]" at bounding box center [291, 25] width 195 height 24
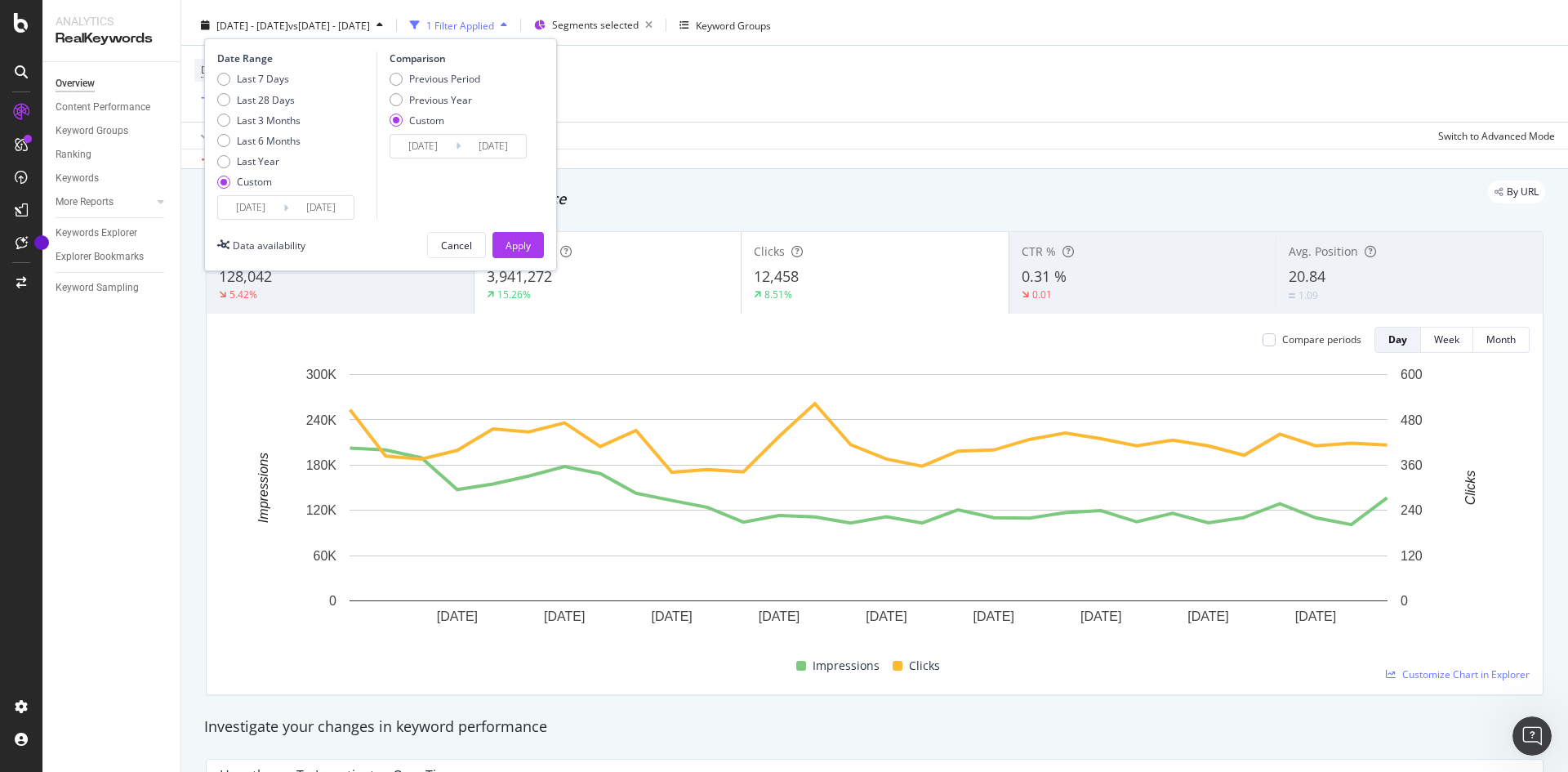
click at [726, 167] on div "Data crossed with the Crawl [DATE]" at bounding box center [874, 158] width 1387 height 19
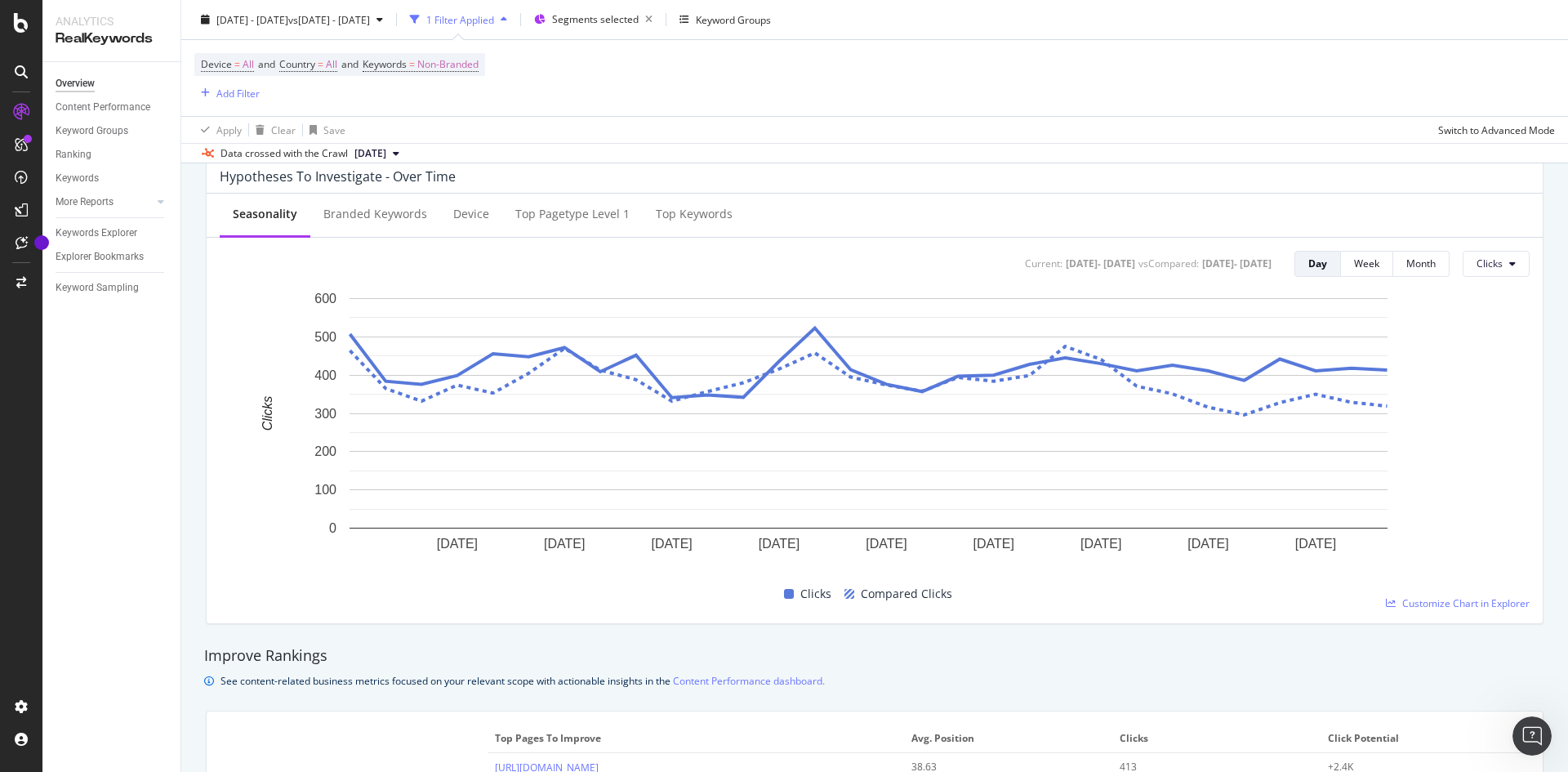
scroll to position [1233, 0]
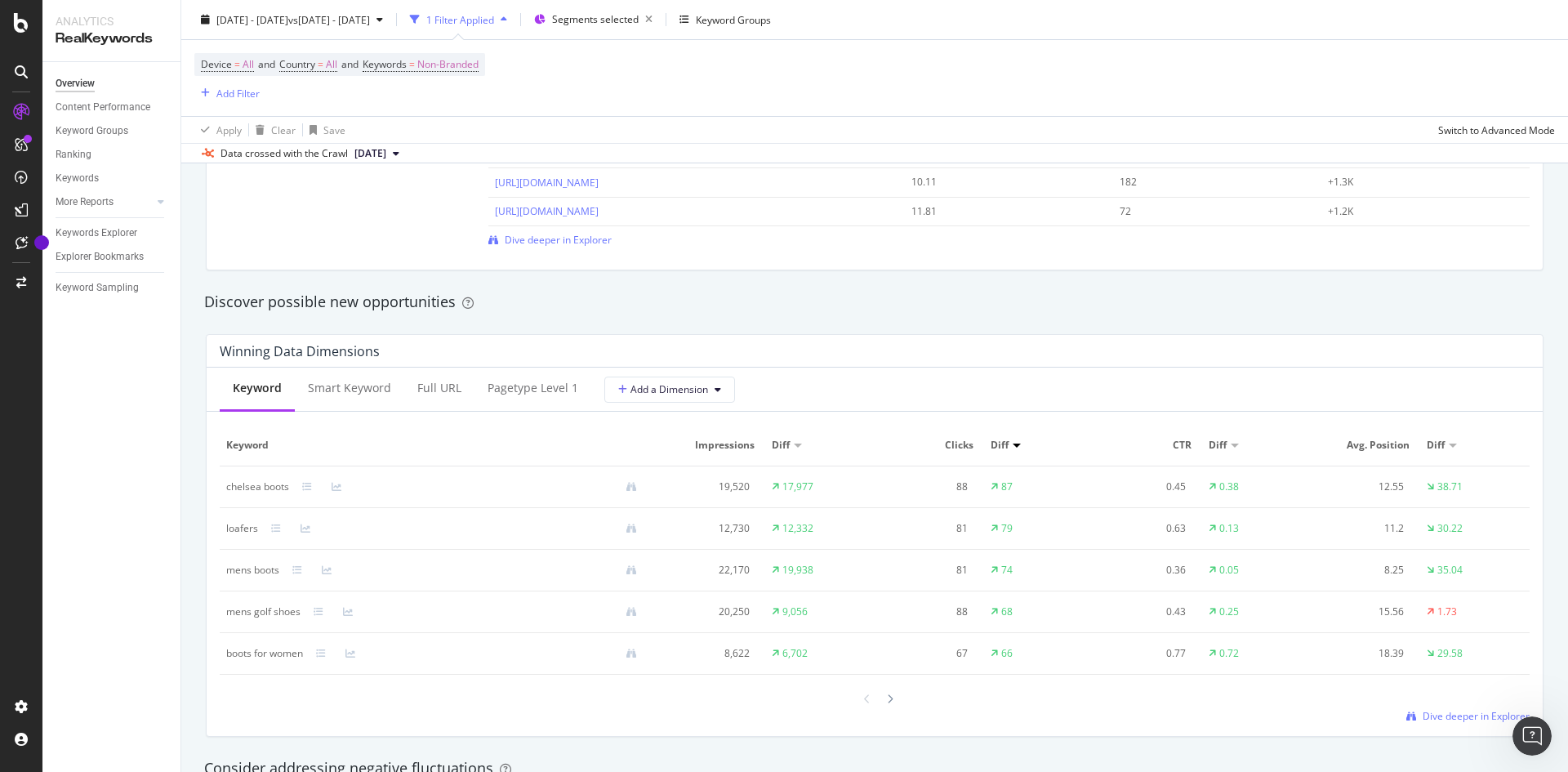
drag, startPoint x: 536, startPoint y: 522, endPoint x: 536, endPoint y: 575, distance: 53.0
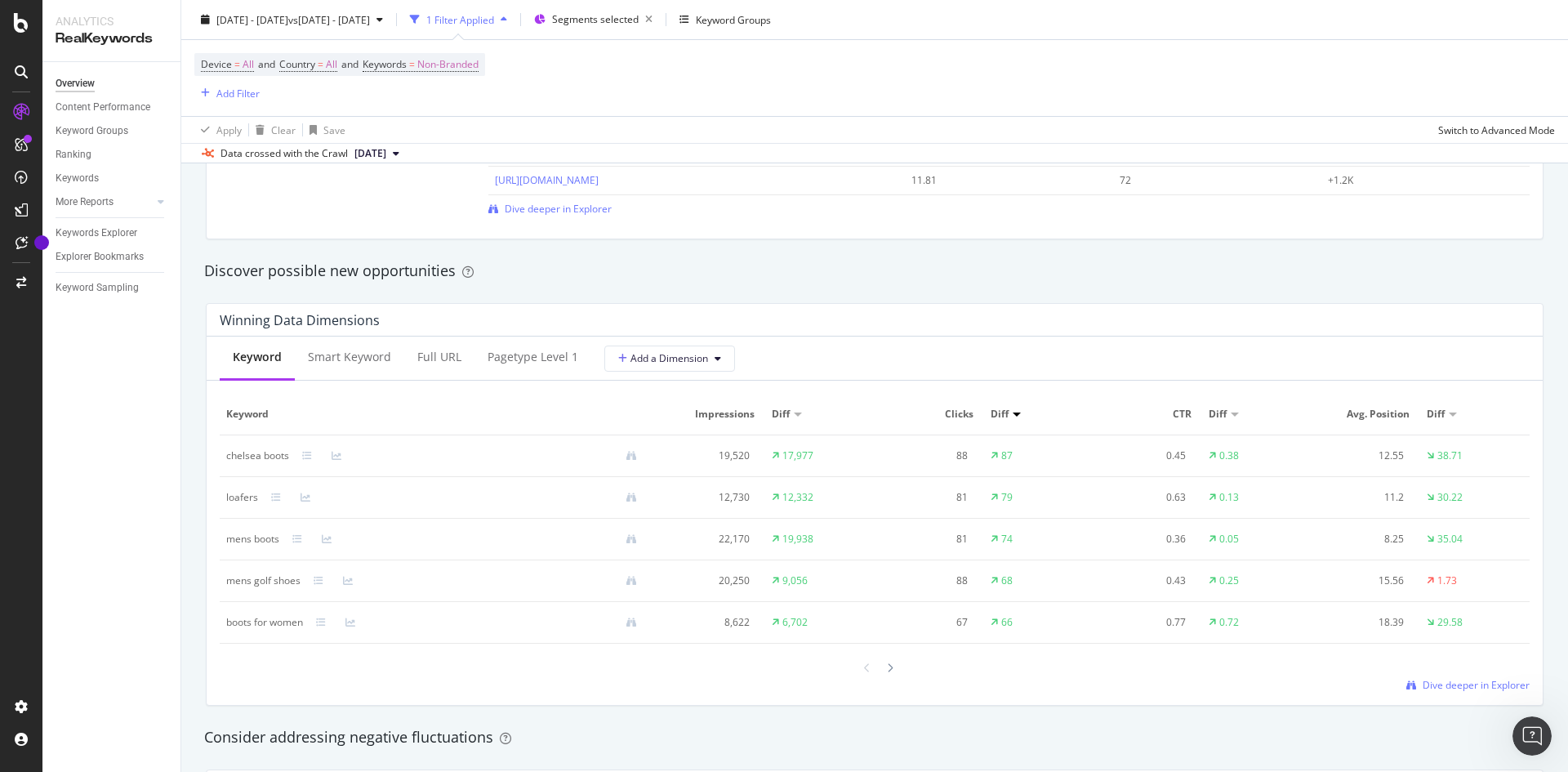
click at [235, 494] on div "loafers" at bounding box center [242, 498] width 32 height 15
